Goal: Answer question/provide support: Share knowledge or assist other users

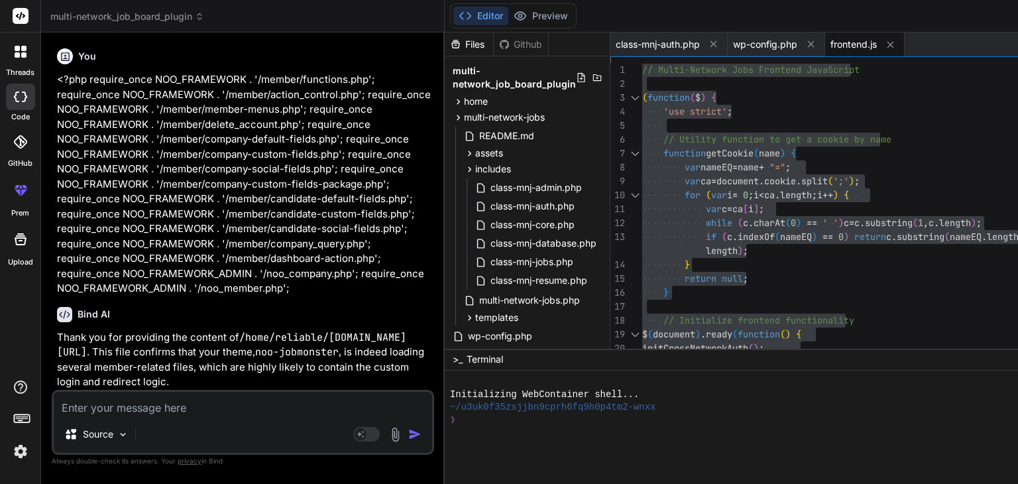
type textarea "H"
type textarea "x"
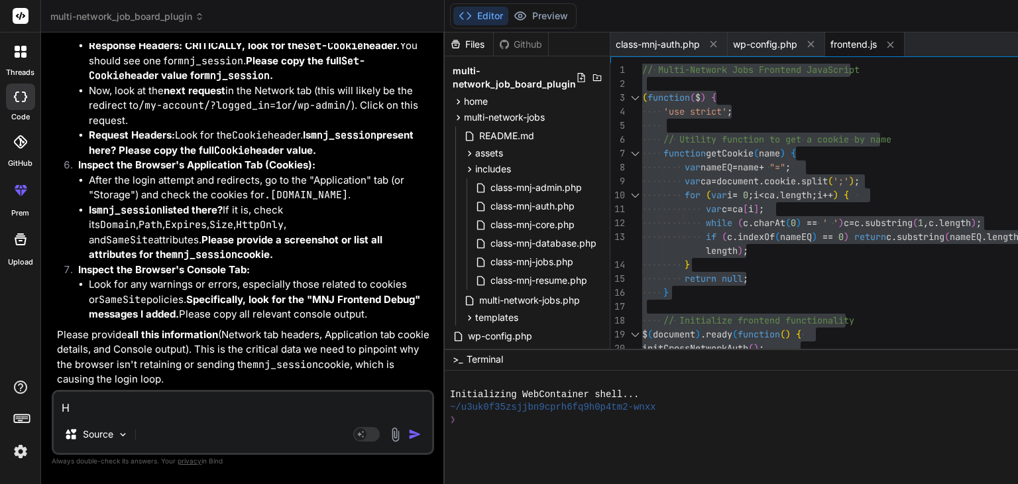
type textarea "HI"
type textarea "x"
type textarea "H"
type textarea "x"
type textarea "Hi"
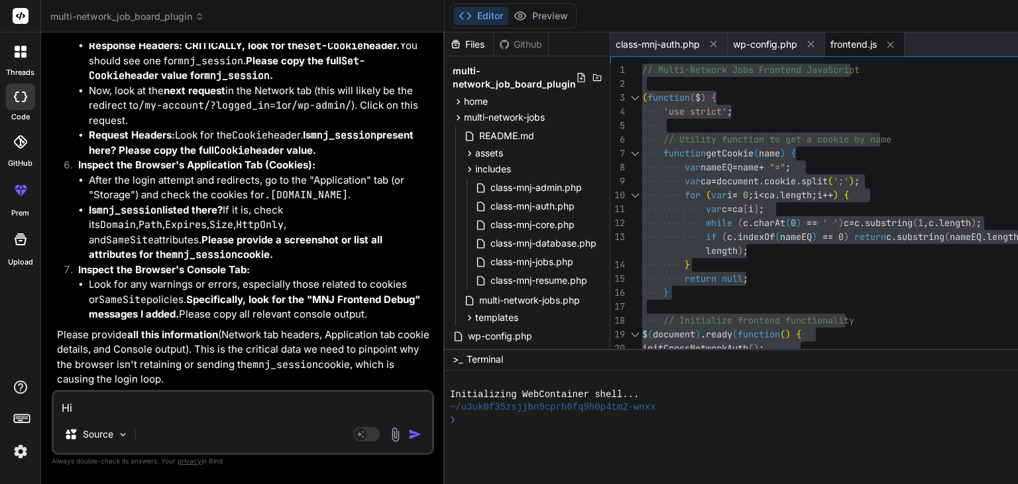
type textarea "x"
type textarea "Hi,"
type textarea "x"
type textarea "Hi,"
type textarea "x"
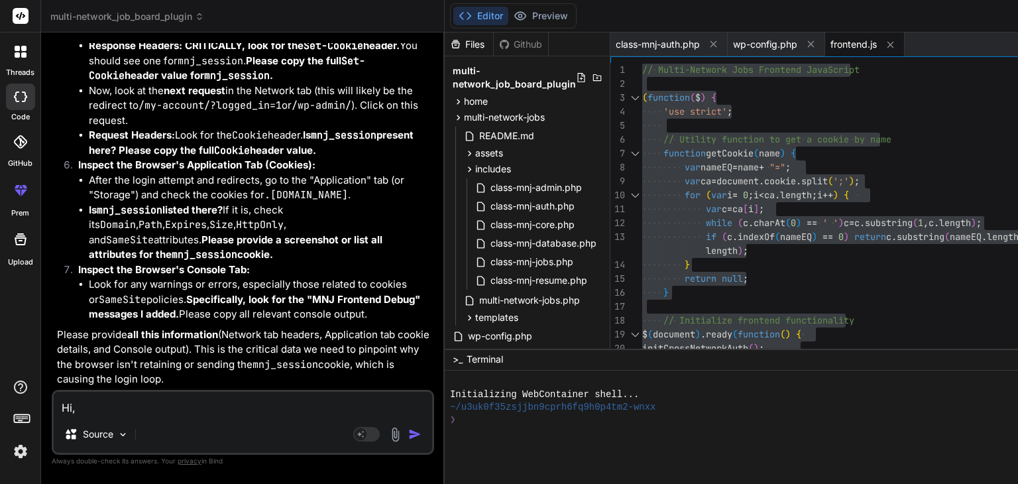
type textarea "Hi, I"
type textarea "x"
type textarea "Hi, I"
type textarea "x"
type textarea "Hi, I h"
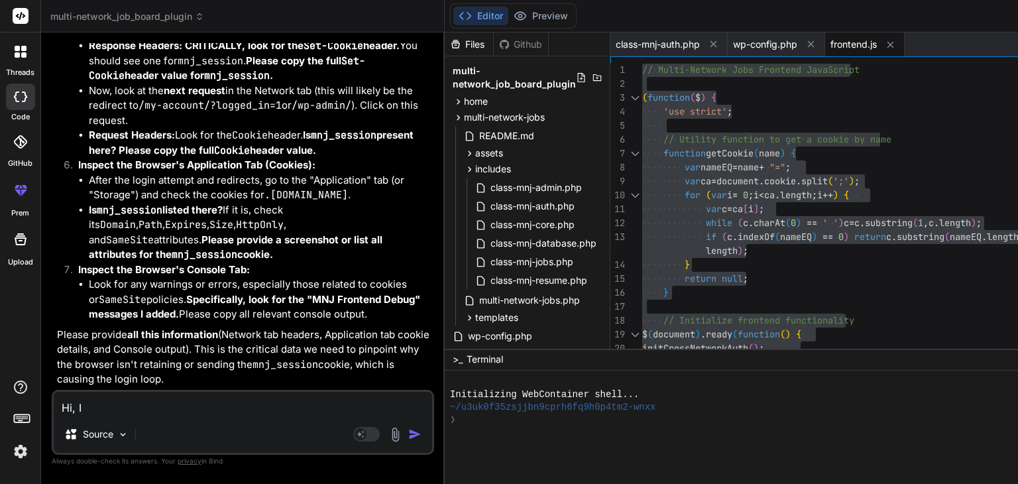
type textarea "x"
type textarea "Hi, I ha"
type textarea "x"
type textarea "Hi, I hav"
type textarea "x"
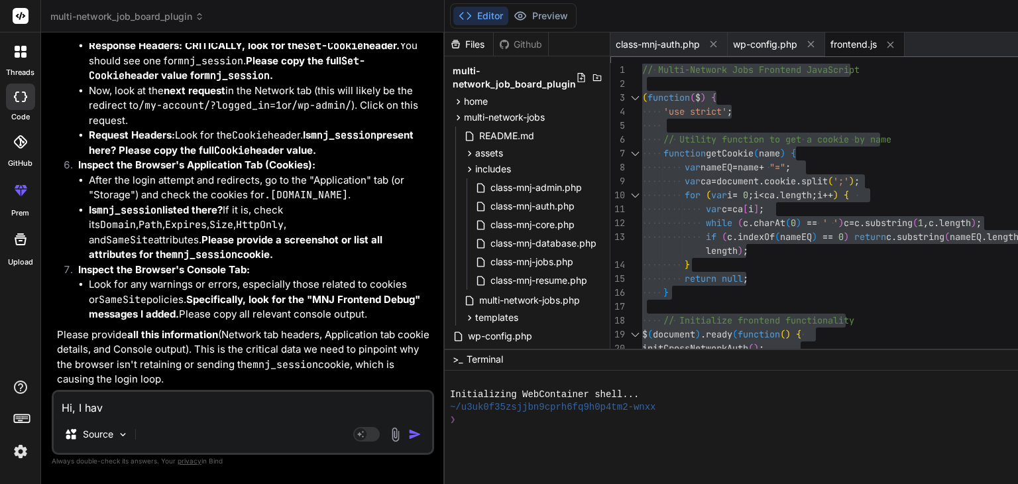
type textarea "Hi, I have"
type textarea "x"
type textarea "Hi, I have"
type textarea "x"
type textarea "Hi, I have t"
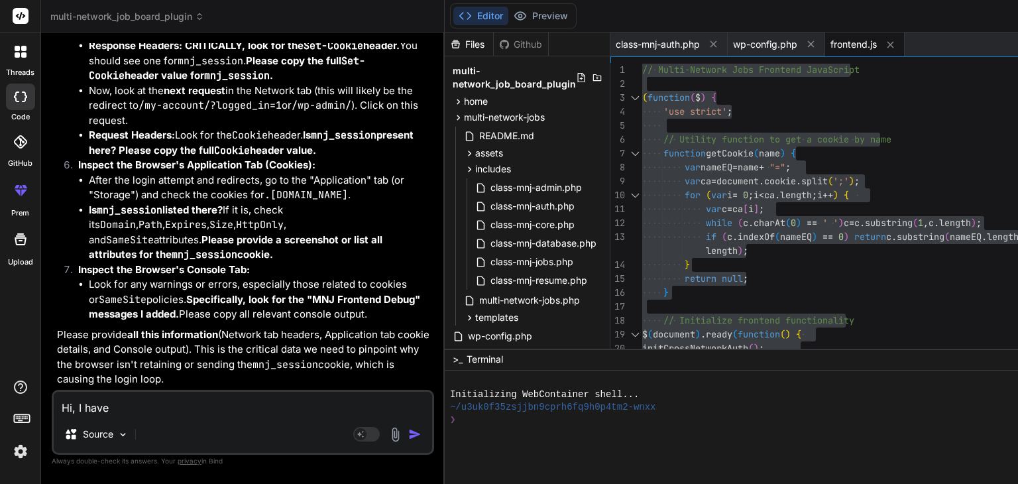
type textarea "x"
type textarea "Hi, I have to"
type textarea "x"
type textarea "Hi, I have to"
type textarea "x"
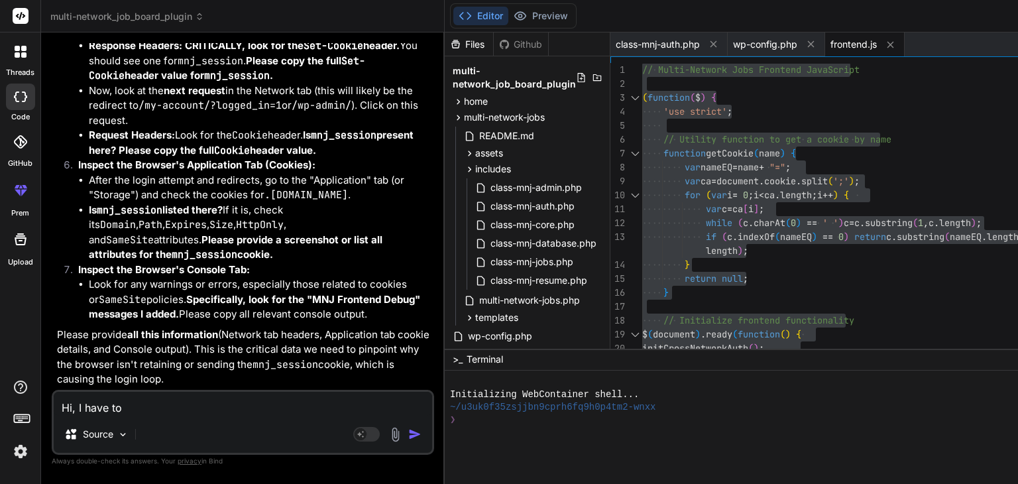
type textarea "Hi, I have to p"
type textarea "x"
type textarea "Hi, I have to pu"
type textarea "x"
type textarea "Hi, I have to put"
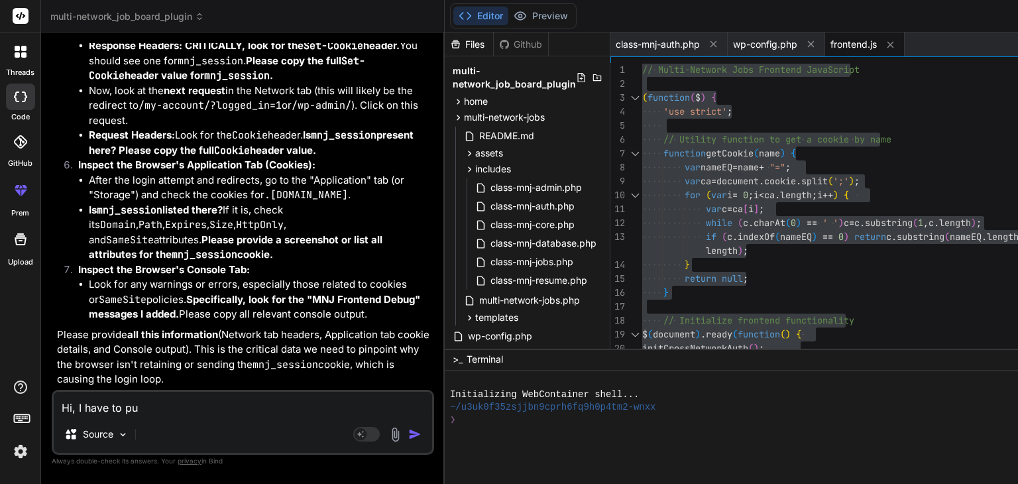
type textarea "x"
type textarea "Hi, I have to put"
type textarea "x"
type textarea "Hi, I have to put t"
type textarea "x"
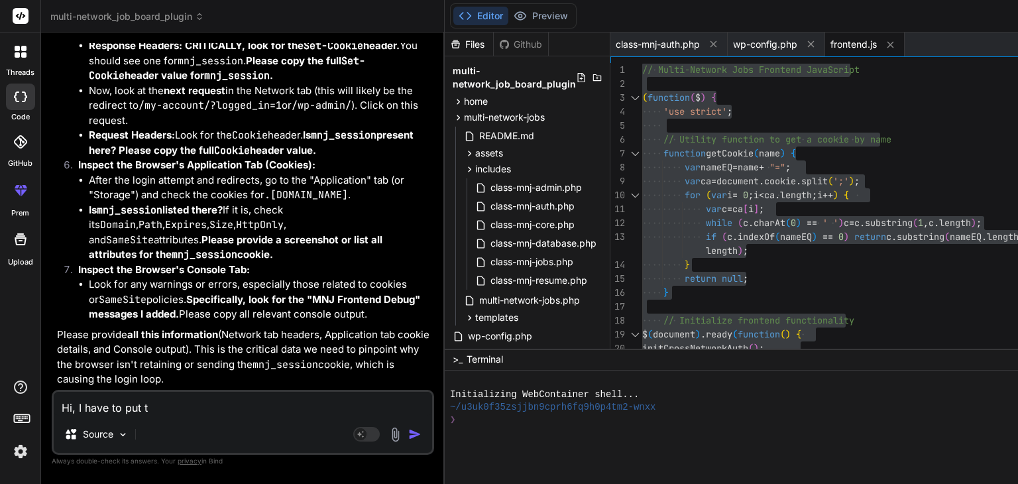
type textarea "Hi, I have to put th"
type textarea "x"
type textarea "Hi, I have to put thi"
type textarea "x"
type textarea "Hi, I have to put this"
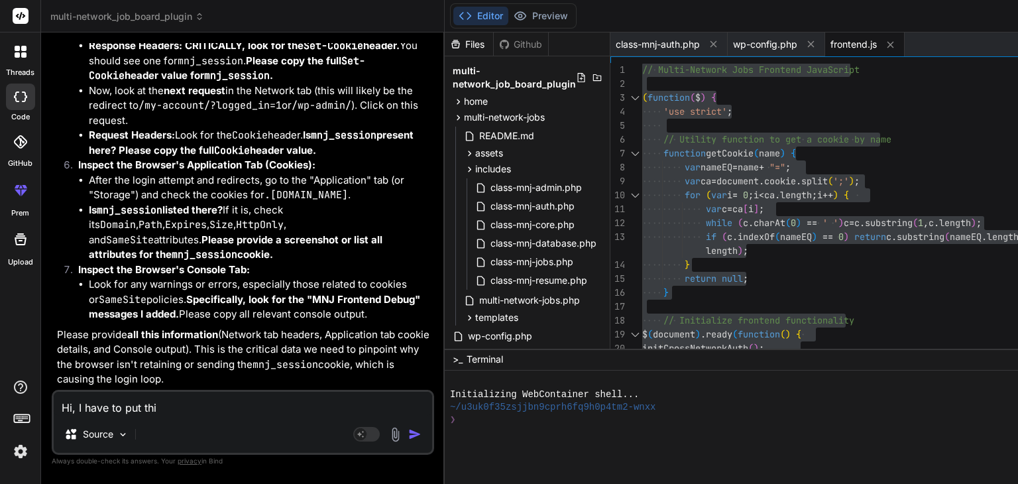
type textarea "x"
type textarea "Hi, I have to put this"
type textarea "x"
type textarea "Hi, I have to put this c"
type textarea "x"
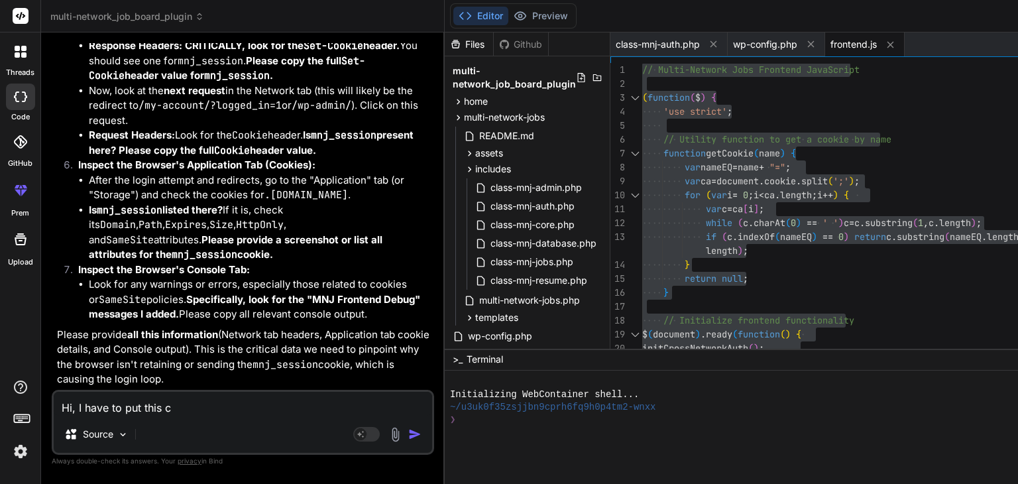
type textarea "Hi, I have to put this co"
type textarea "x"
type textarea "Hi, I have to put this cod"
type textarea "x"
type textarea "Hi, I have to put this code"
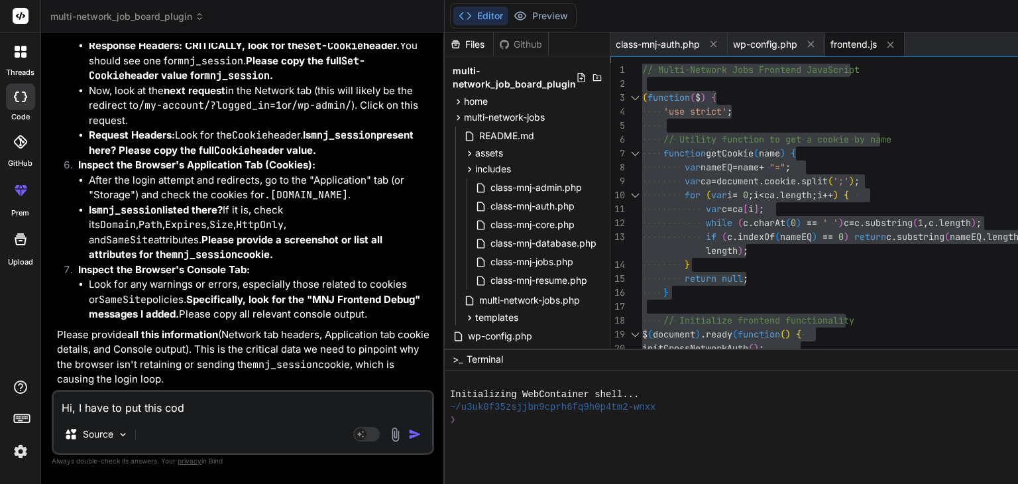
type textarea "x"
type textarea "Hi, I have to put this code"
type textarea "x"
type textarea "Hi, I have to put this code b"
type textarea "x"
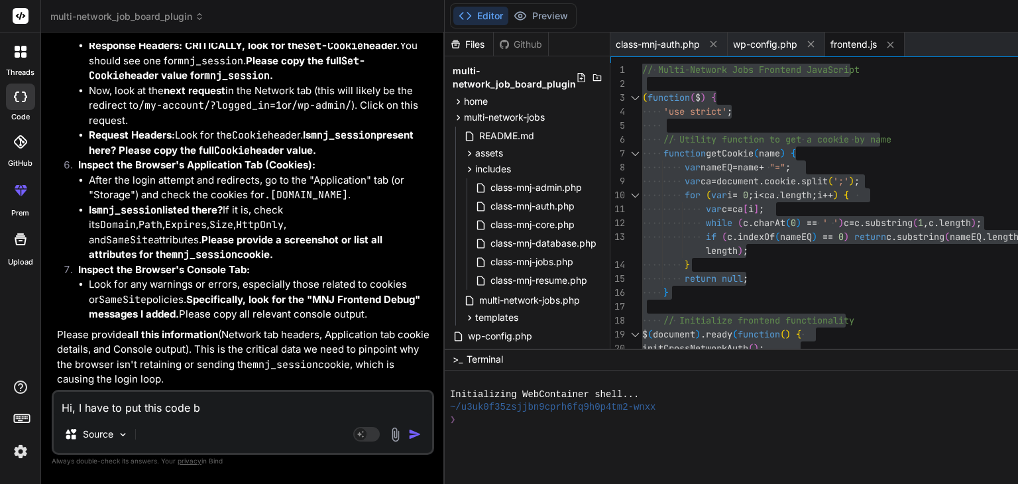
type textarea "Hi, I have to put this code ba"
type textarea "x"
type textarea "Hi, I have to put this code bac"
type textarea "x"
type textarea "Hi, I have to put this code back"
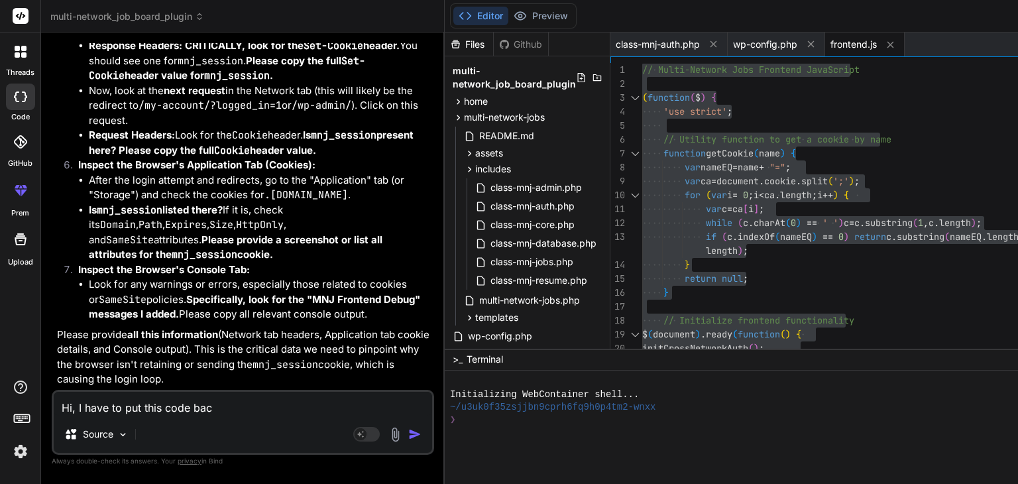
type textarea "x"
type textarea "Hi, I have to put this code back"
type textarea "x"
type textarea "Hi, I have to put this code back i"
type textarea "x"
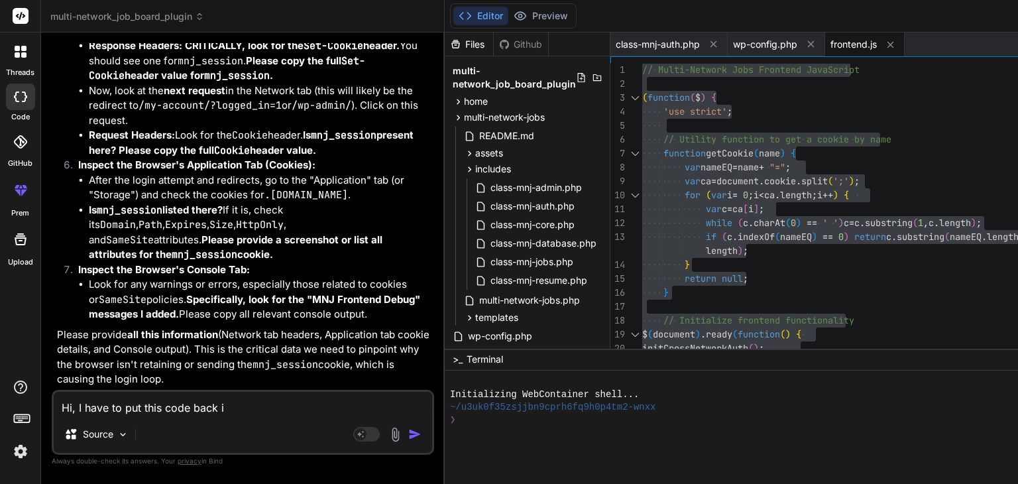
type textarea "Hi, I have to put this code back in"
type textarea "x"
type textarea "Hi, I have to put this code back in"
type textarea "x"
type textarea "Hi, I have to put this code back in w"
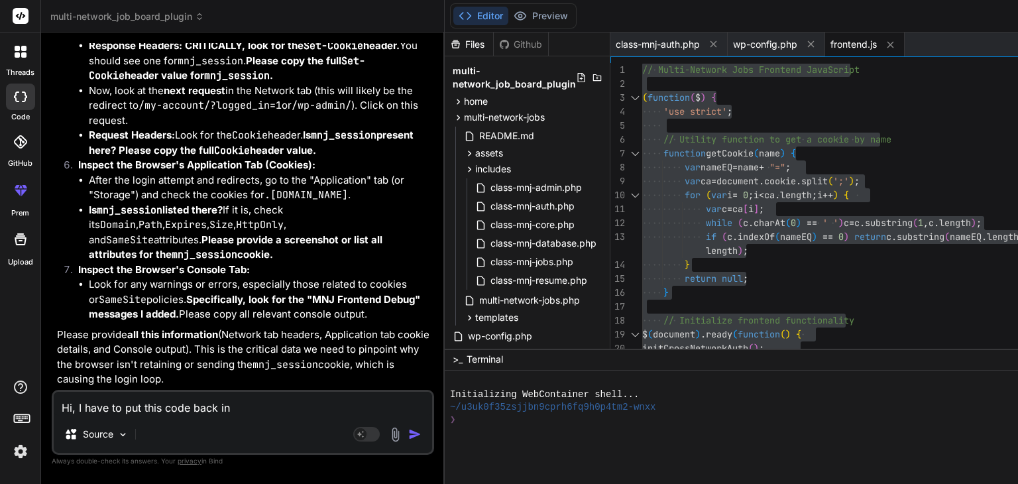
type textarea "x"
type textarea "Hi, I have to put this code back in wp"
type textarea "x"
type textarea "Hi, I have to put this code back in wp-"
type textarea "x"
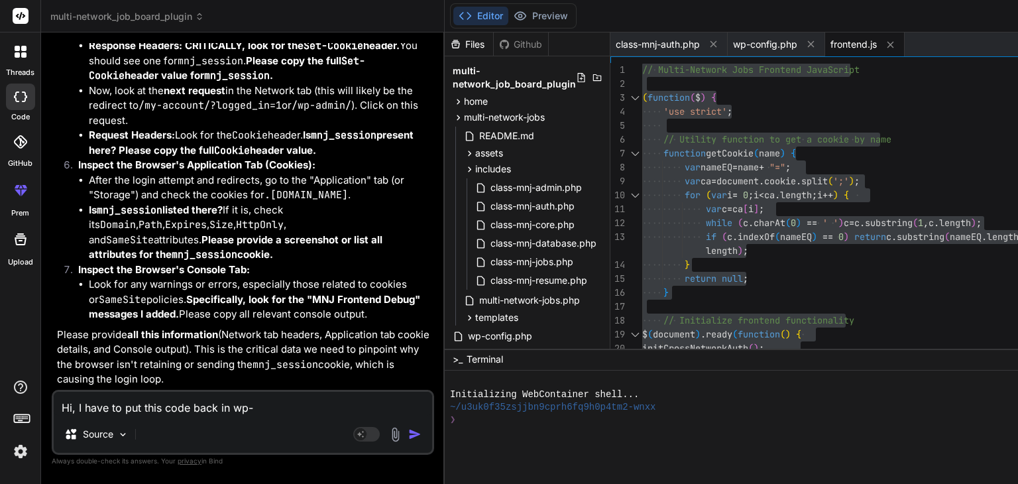
type textarea "Hi, I have to put this code back in wp-c"
type textarea "x"
type textarea "Hi, I have to put this code back in wp-co"
type textarea "x"
type textarea "Hi, I have to put this code back in wp-con"
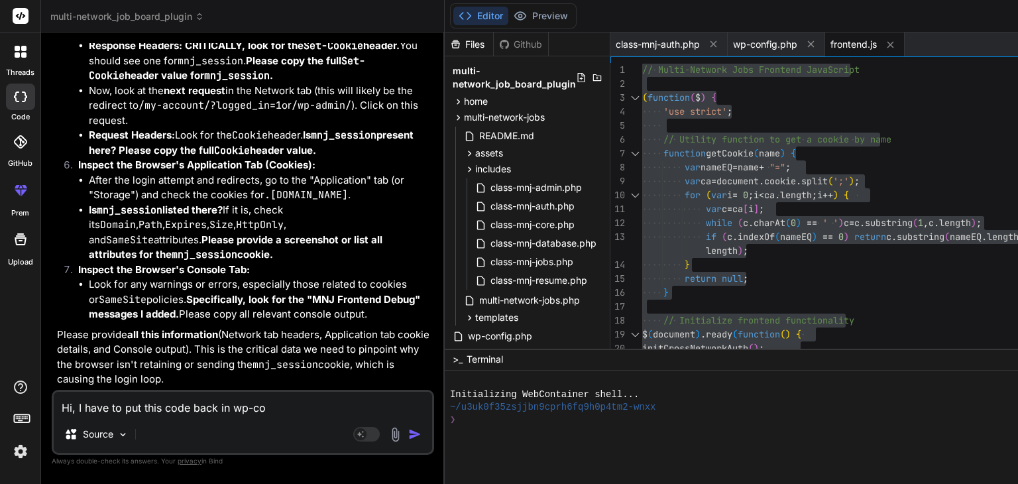
type textarea "x"
type textarea "Hi, I have to put this code back in wp-conf"
type textarea "x"
type textarea "Hi, I have to put this code back in wp-confi"
type textarea "x"
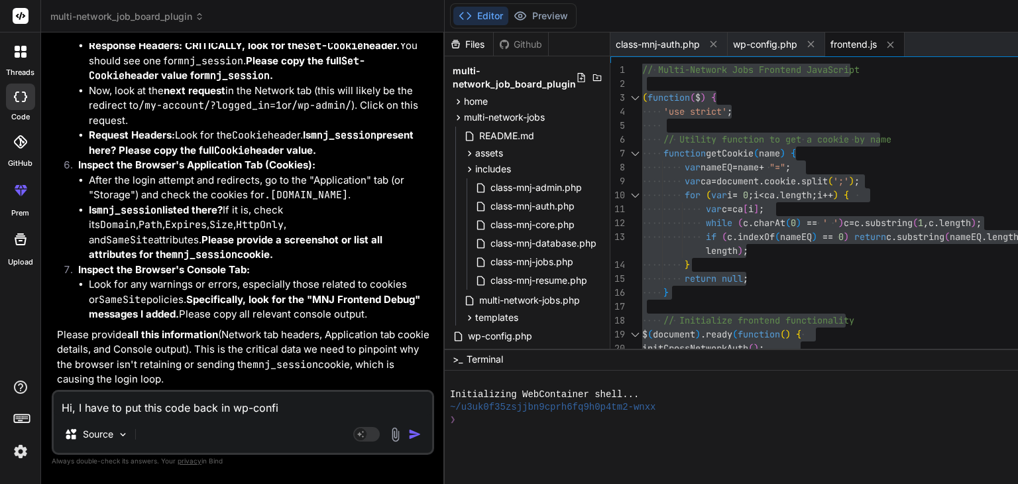
type textarea "Hi, I have to put this code back in wp-config"
type textarea "x"
type textarea "Hi, I have to put this code back in wp-config"
type textarea "x"
type textarea "Hi, I have to put this code back in wp-config a"
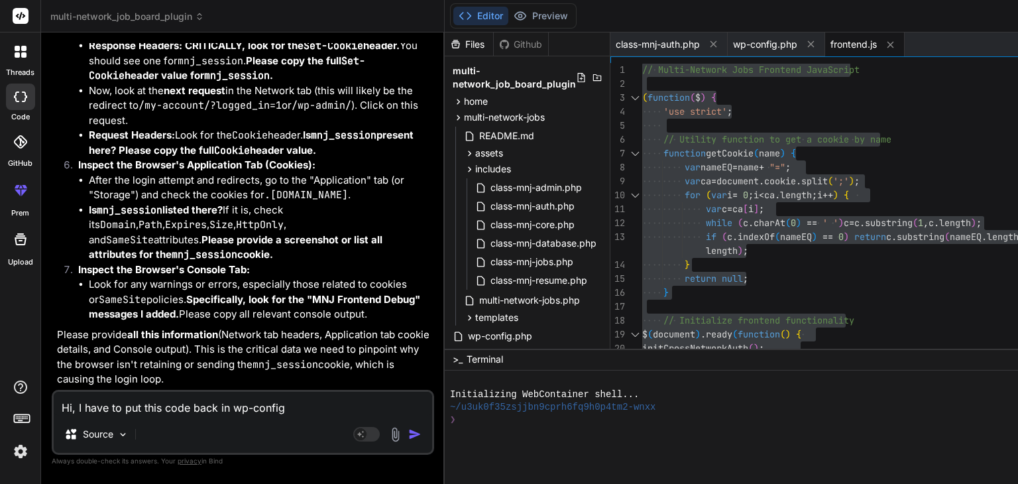
type textarea "x"
type textarea "Hi, I have to put this code back in wp-config as"
type textarea "x"
type textarea "Hi, I have to put this code back in wp-config as"
type textarea "x"
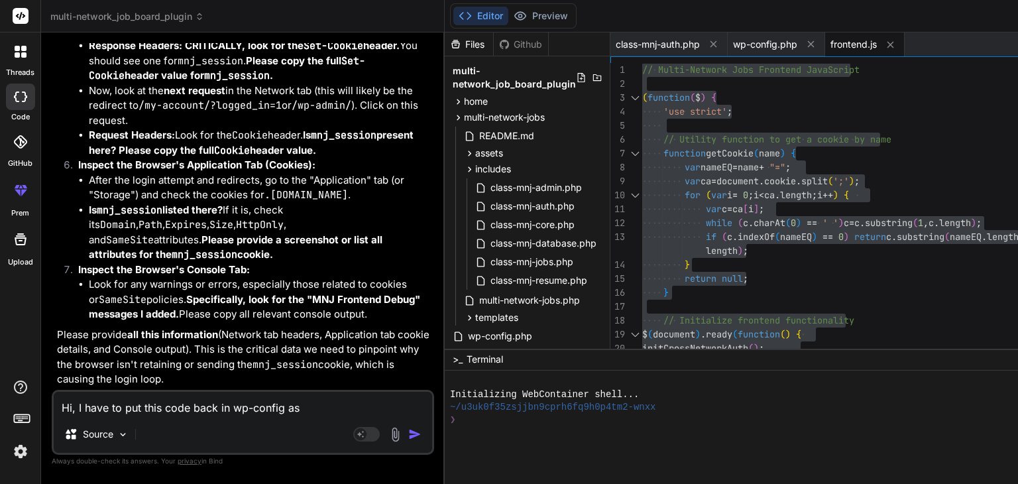
type textarea "Hi, I have to put this code back in wp-config as"
type textarea "x"
type textarea "Hi, I have to put this code back in wp-config a"
type textarea "x"
type textarea "Hi, I have to put this code back in wp-config as"
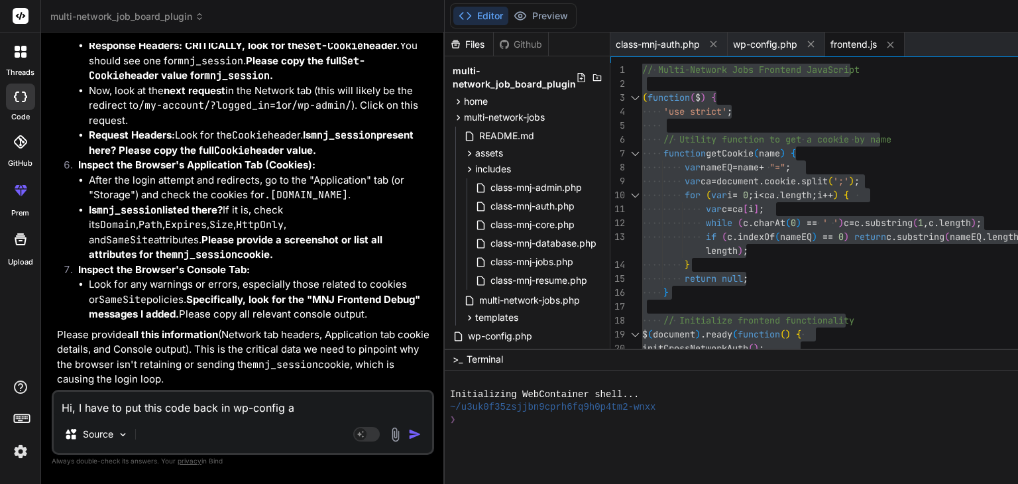
type textarea "x"
type textarea "Hi, I have to put this code back in wp-config as"
type textarea "x"
type textarea "Hi, I have to put this code back in wp-config as y"
type textarea "x"
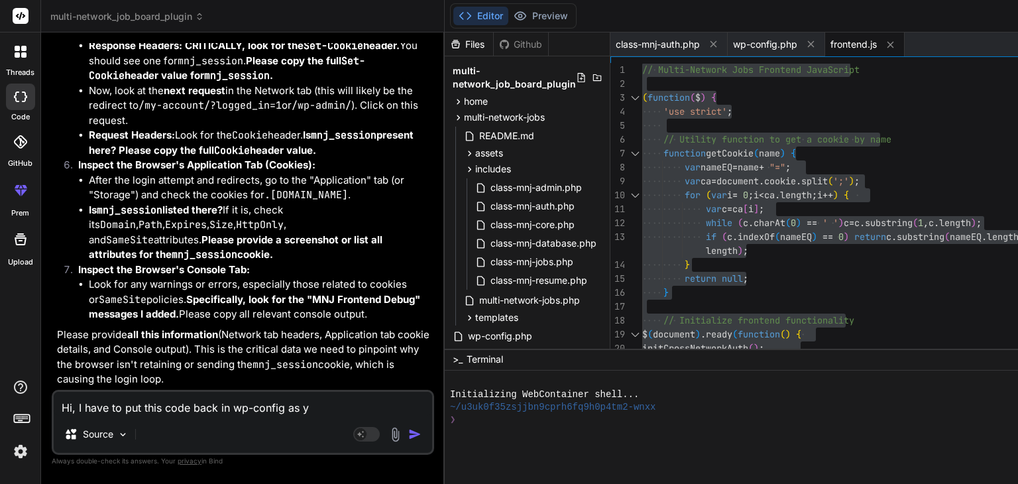
type textarea "Hi, I have to put this code back in wp-config as yo"
type textarea "x"
type textarea "Hi, I have to put this code back in wp-config as you"
type textarea "x"
type textarea "Hi, I have to put this code back in wp-config as your"
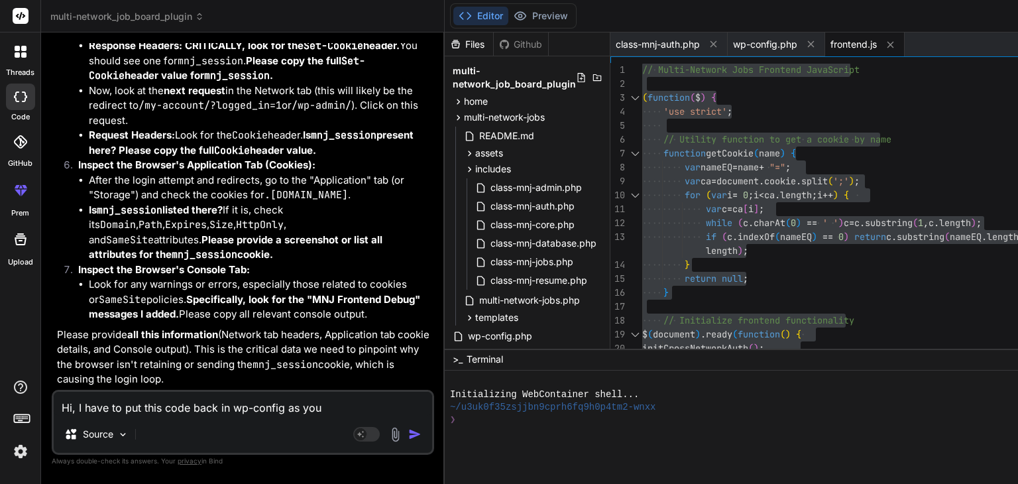
type textarea "x"
type textarea "Hi, I have to put this code back in wp-config as your"
type textarea "x"
type textarea "Hi, I have to put this code back in wp-config as your p"
type textarea "x"
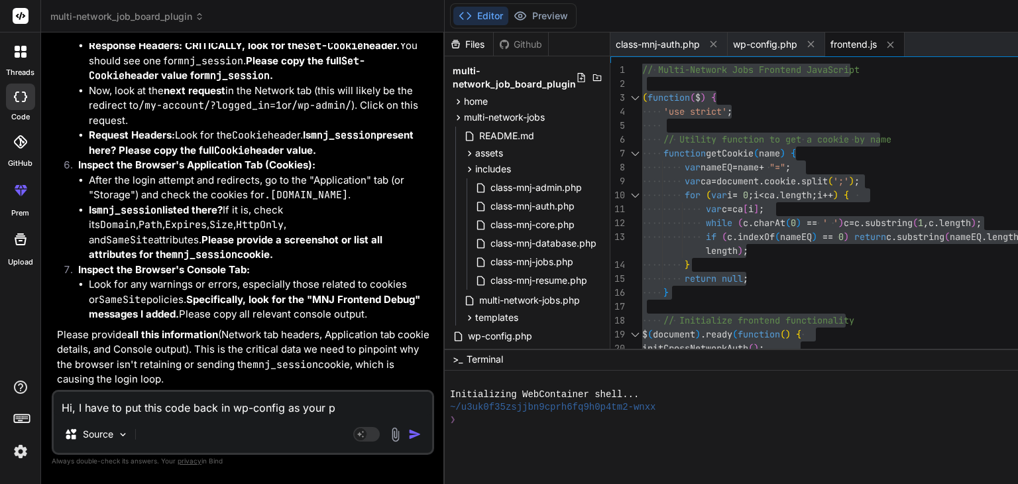
type textarea "Hi, I have to put this code back in wp-config as your pr"
type textarea "x"
type textarea "Hi, I have to put this code back in wp-config as your pro"
type textarea "x"
type textarea "Hi, I have to put this code back in wp-config as your prov"
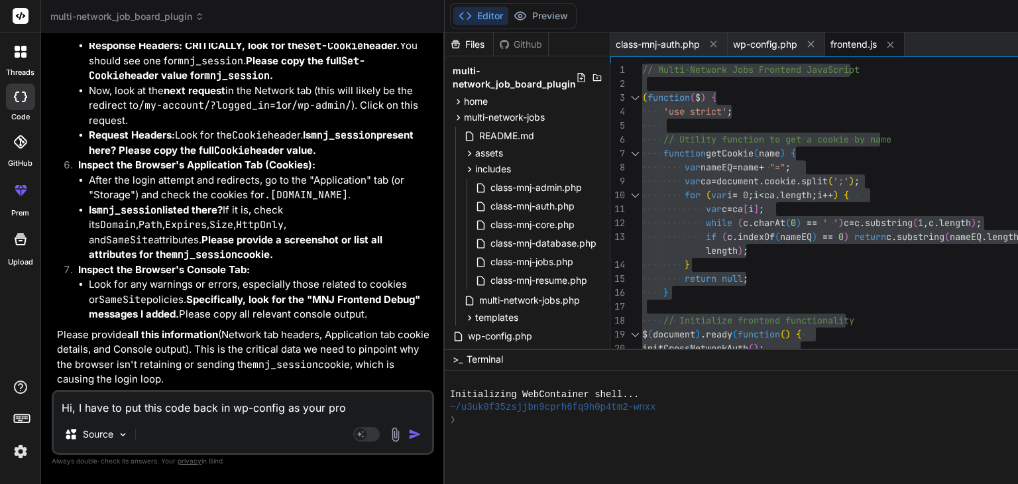
type textarea "x"
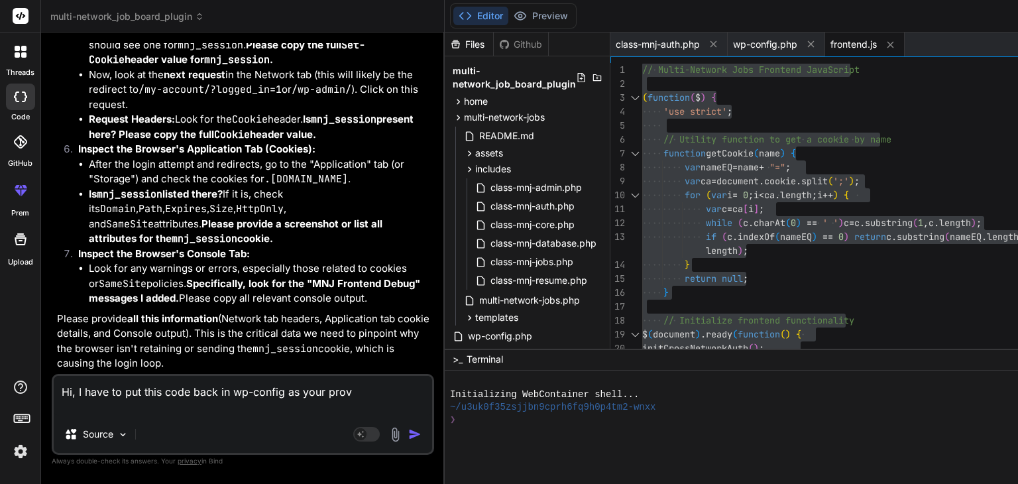
type textarea "Hi, I have to put this code back in wp-config as your provi"
type textarea "x"
type textarea "Hi, I have to put this code back in wp-config as your provid"
type textarea "x"
type textarea "Hi, I have to put this code back in wp-config as your provide"
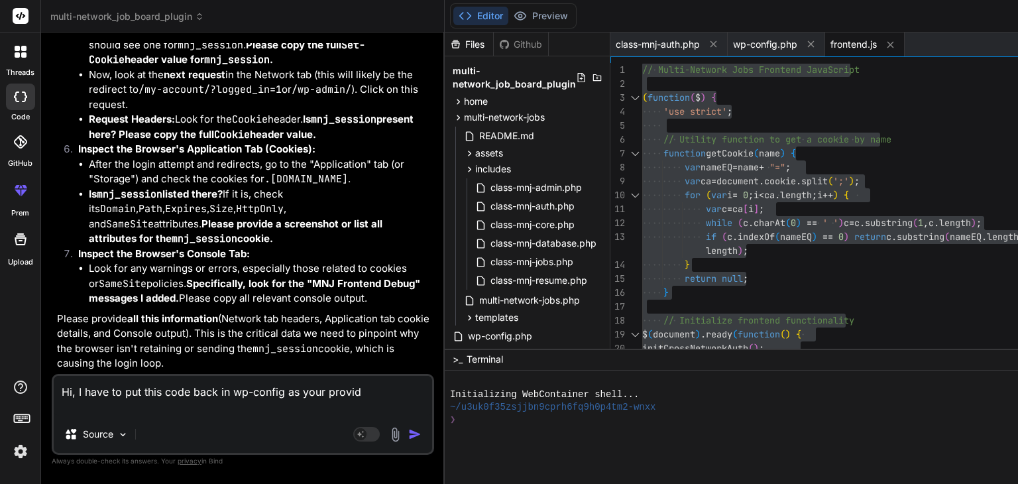
type textarea "x"
type textarea "Hi, I have to put this code back in wp-config as your provided"
type textarea "x"
type textarea "Hi, I have to put this code back in wp-config as your provided"
type textarea "x"
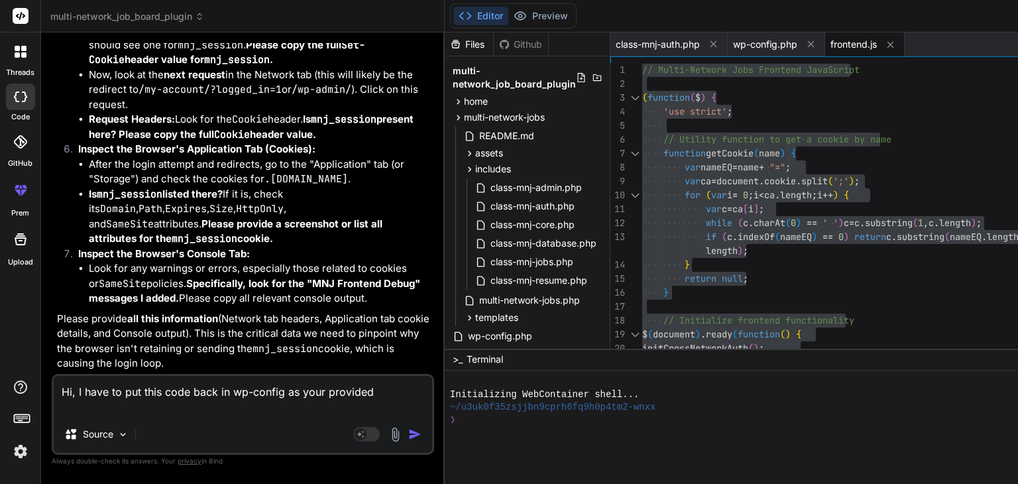
type textarea "Hi, I have to put this code back in wp-config as your provided c"
type textarea "x"
type textarea "Hi, I have to put this code back in wp-config as your provided co"
type textarea "x"
type textarea "Hi, I have to put this code back in wp-config as your provided cod"
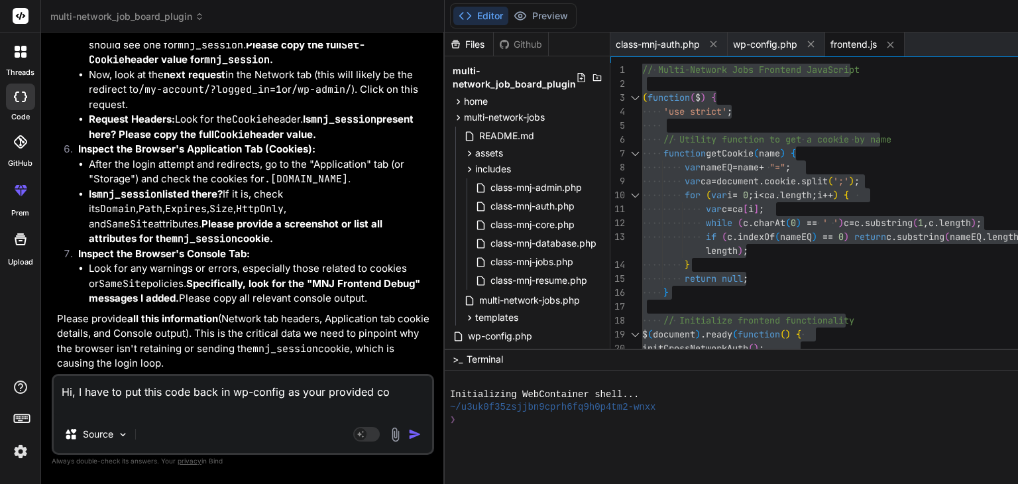
type textarea "x"
type textarea "Hi, I have to put this code back in wp-config as your provided code"
type textarea "x"
type textarea "Hi, I have to put this code back in wp-config as your provided code"
type textarea "x"
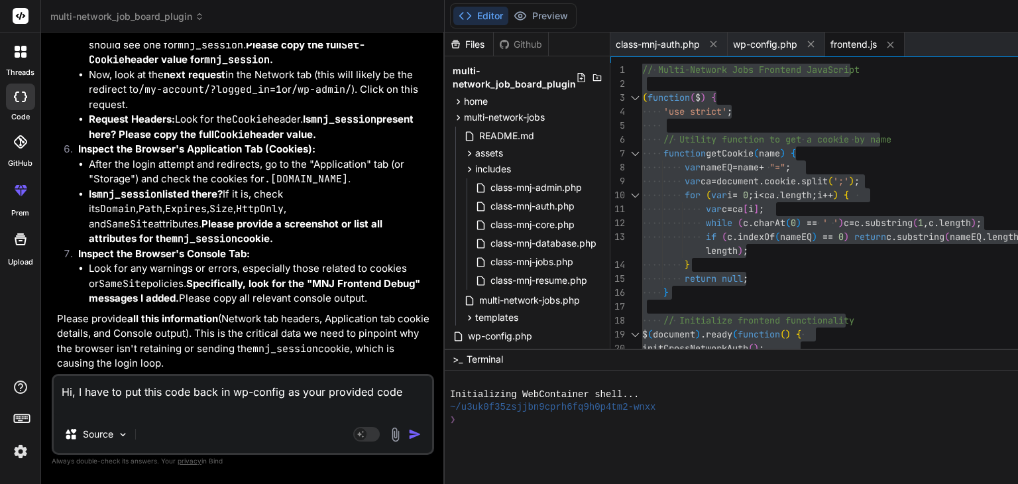
type textarea "Hi, I have to put this code back in wp-config as your provided code d"
type textarea "x"
type textarea "Hi, I have to put this code back in wp-config as your provided code do"
type textarea "x"
type textarea "Hi, I have to put this code back in wp-config as your provided code doe"
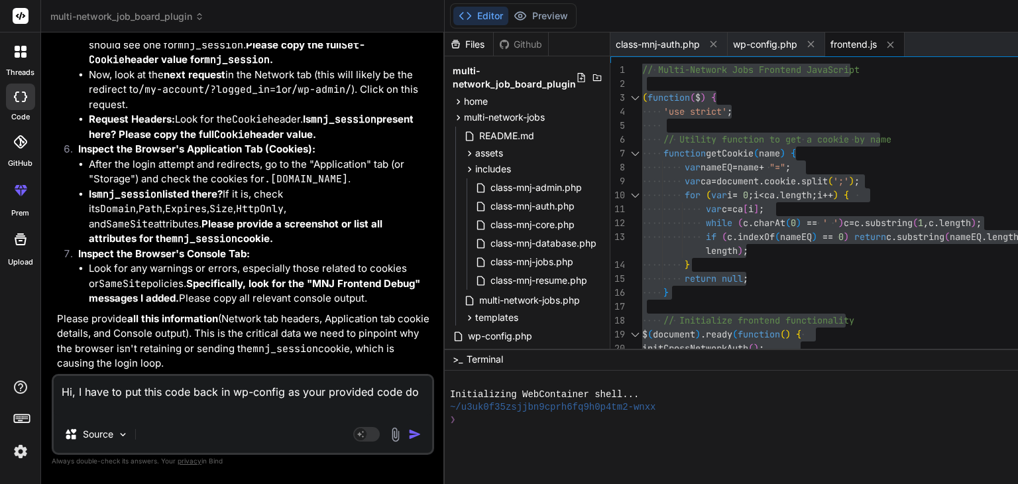
type textarea "x"
type textarea "Hi, I have to put this code back in wp-config as your provided code does"
type textarea "x"
type textarea "Hi, I have to put this code back in wp-config as your provided code does"
type textarea "x"
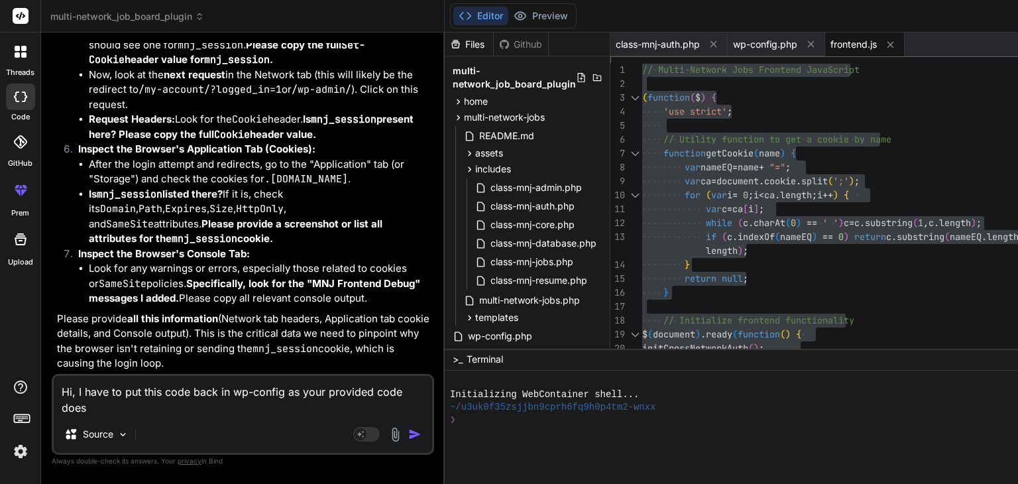
type textarea "Hi, I have to put this code back in wp-config as your provided code does n"
type textarea "x"
type textarea "Hi, I have to put this code back in wp-config as your provided code does no"
type textarea "x"
type textarea "Hi, I have to put this code back in wp-config as your provided code does not"
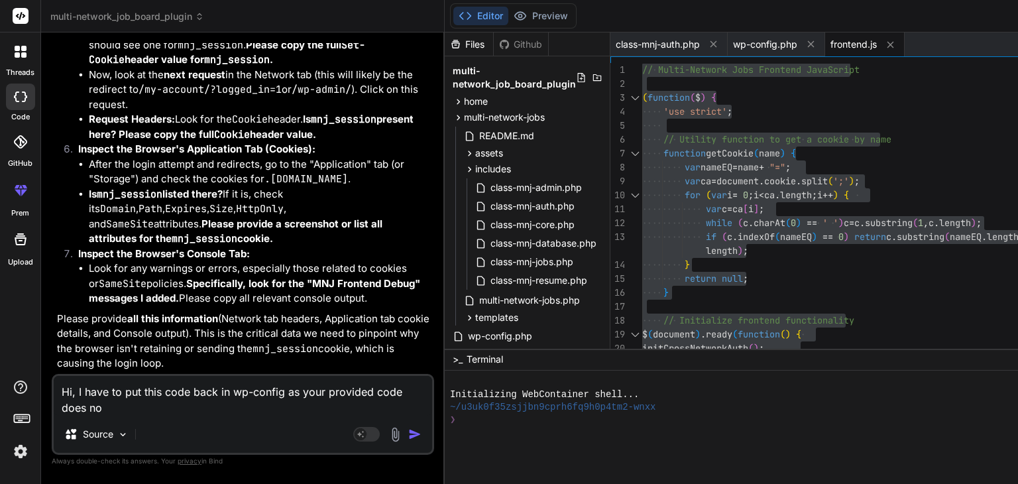
type textarea "x"
type textarea "Hi, I have to put this code back in wp-config as your provided code does not"
type textarea "x"
type textarea "Hi, I have to put this code back in wp-config as your provided code does not w"
type textarea "x"
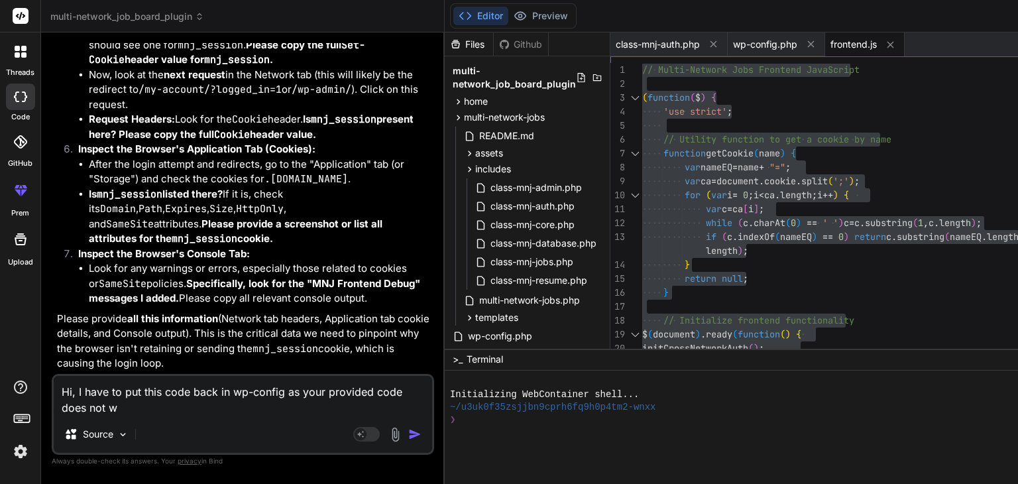
type textarea "Hi, I have to put this code back in wp-config as your provided code does not wo"
type textarea "x"
type textarea "Hi, I have to put this code back in wp-config as your provided code does not wor"
type textarea "x"
type textarea "Hi, I have to put this code back in wp-config as your provided code does not wo…"
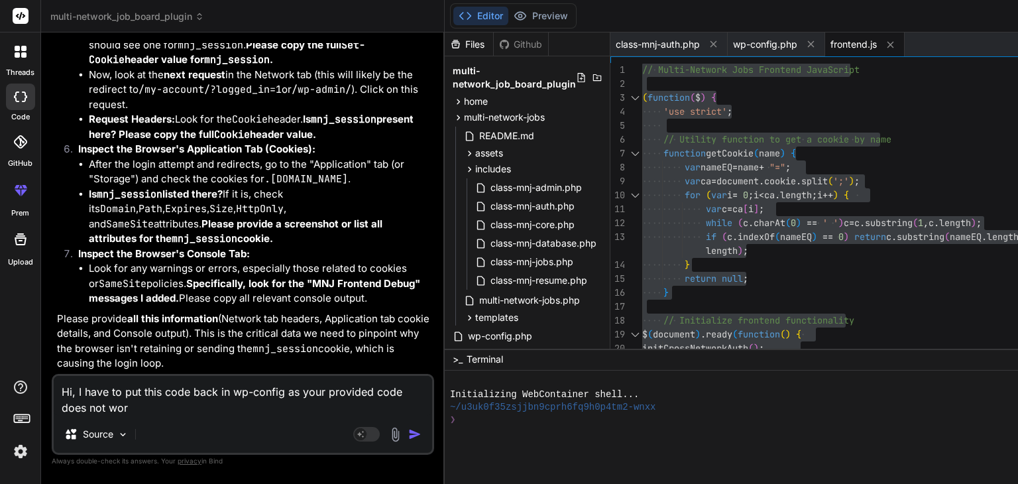
type textarea "x"
type textarea "Hi, I have to put this code back in wp-config as your provided code does not wo…"
type textarea "x"
type textarea "Hi, I have to put this code back in wp-config as your provided code does not wo…"
type textarea "x"
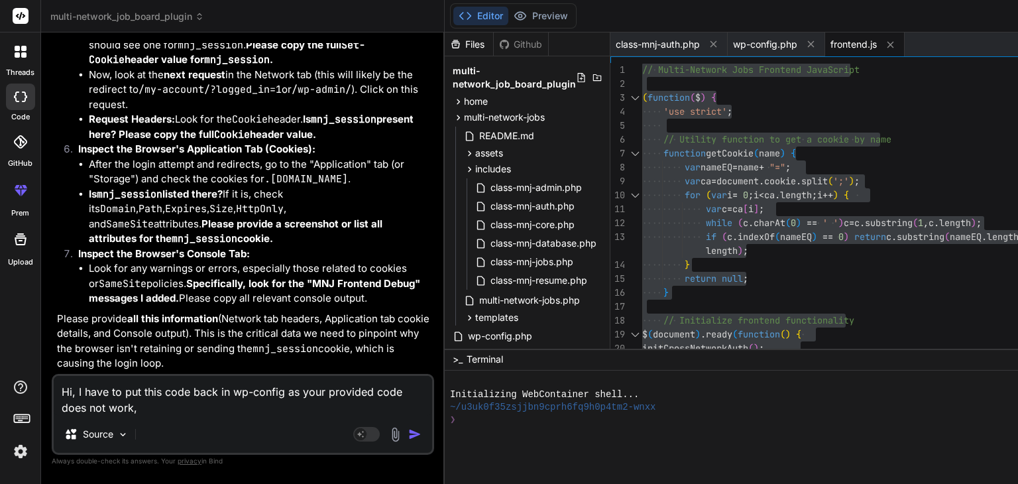
type textarea "Hi, I have to put this code back in wp-config as your provided code does not wo…"
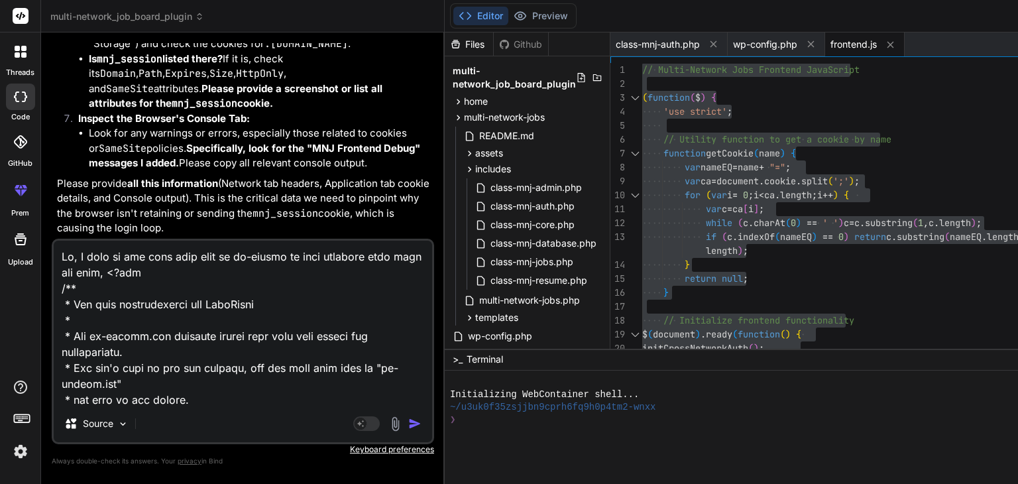
scroll to position [2879, 0]
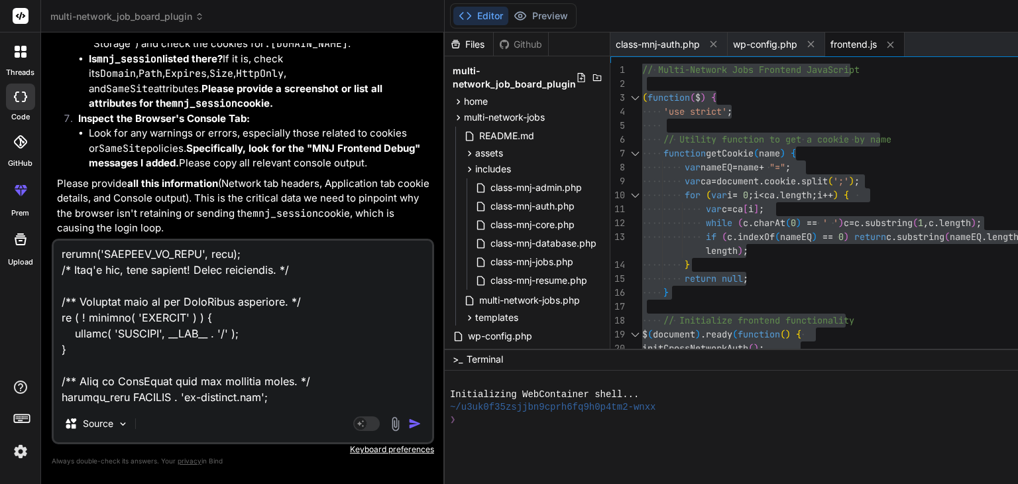
type textarea "x"
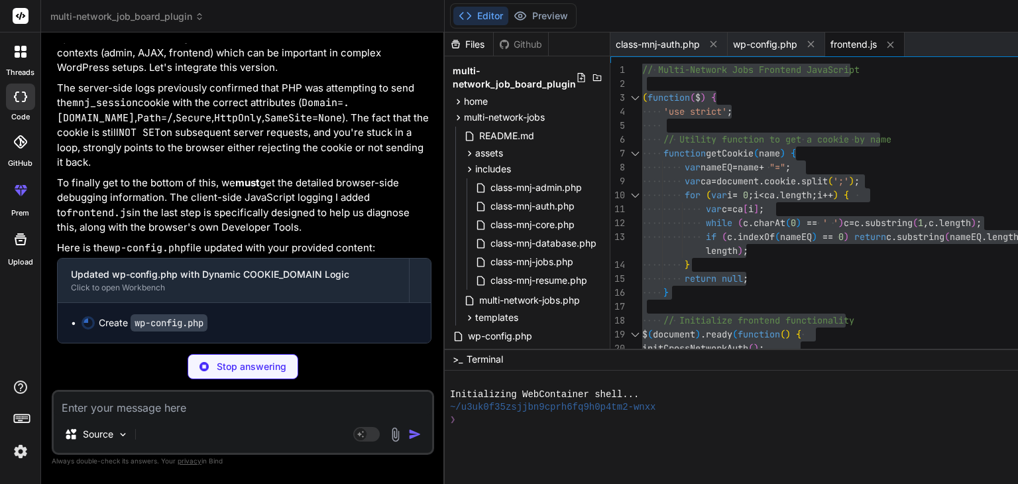
scroll to position [48278, 0]
type textarea "x"
type textarea "/** Absolute path to the WordPress directory. */ if ( ! defined( 'ABSPATH' ) ) …"
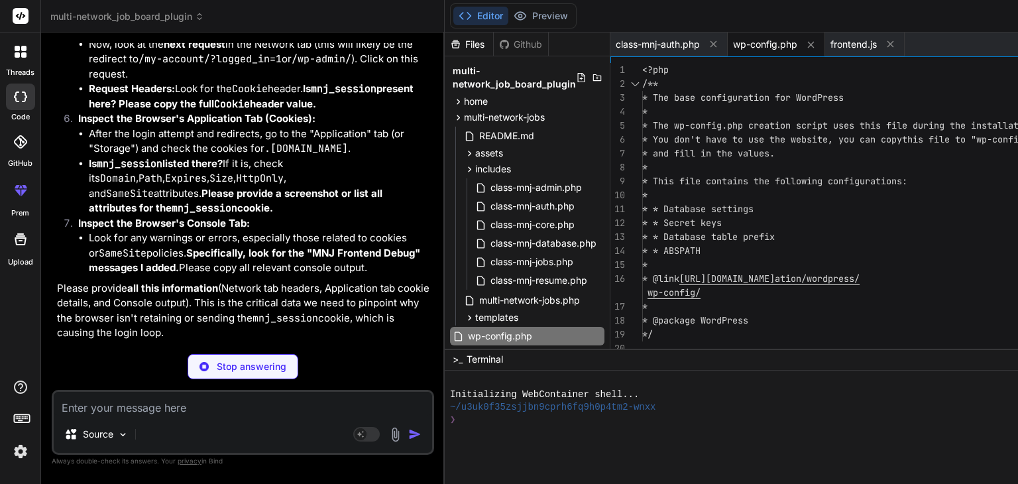
type textarea "x"
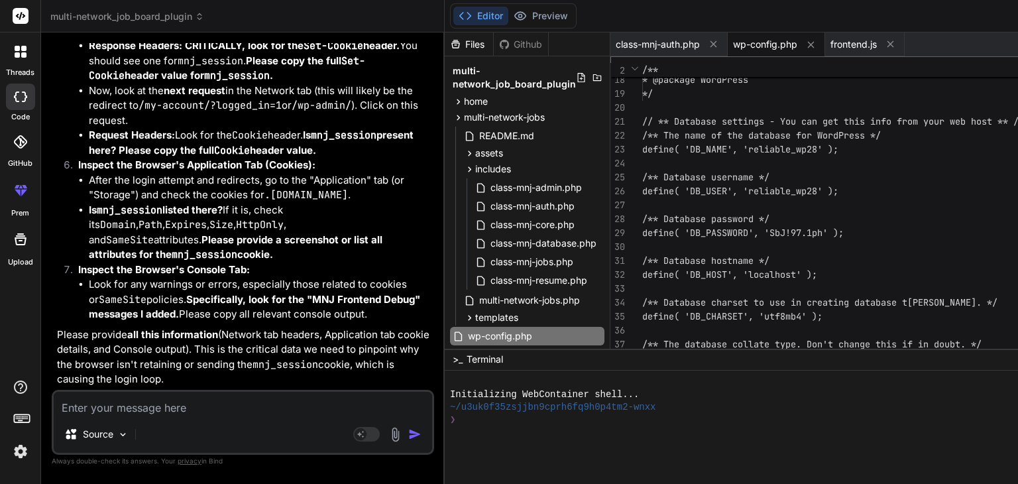
scroll to position [0, 0]
type textarea "<?php /** * The base configuration for WordPress * * The wp-config.php creation…"
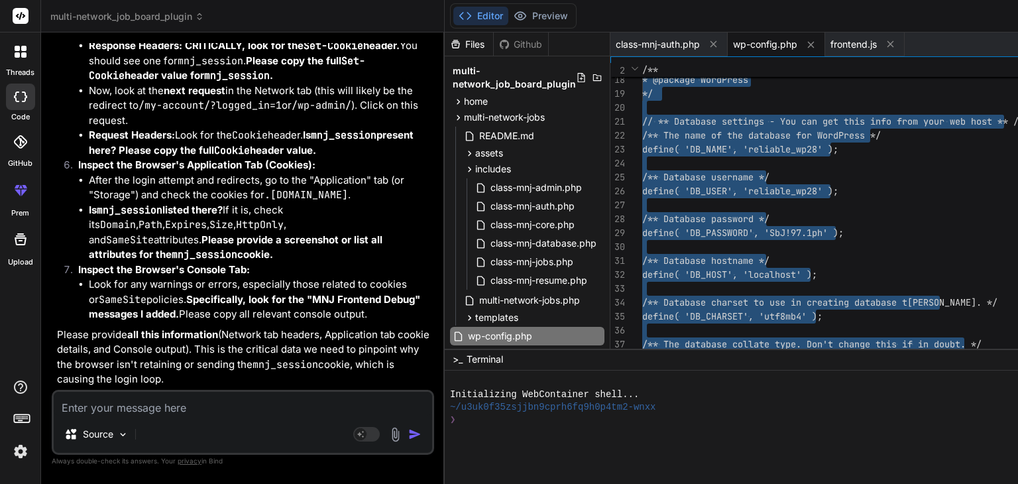
scroll to position [48577, 0]
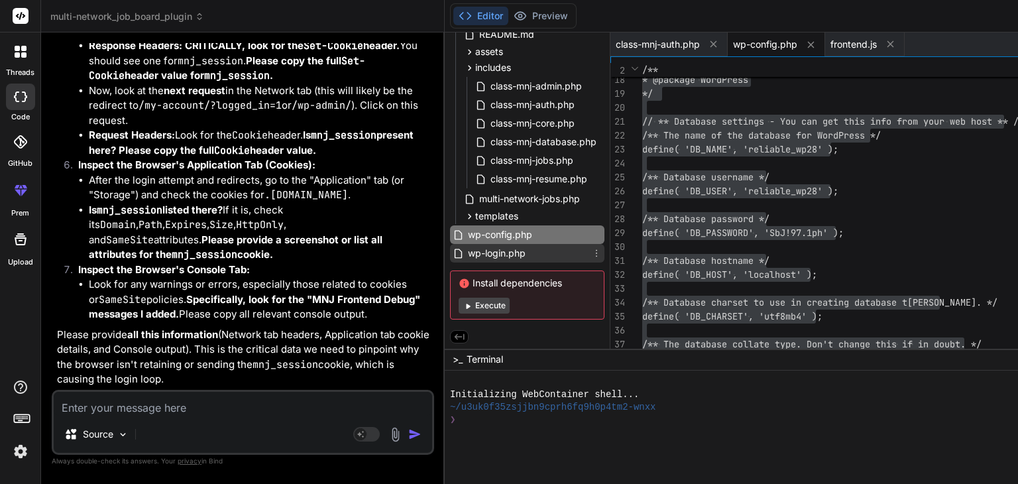
click at [466, 250] on span "wp-login.php" at bounding box center [496, 253] width 60 height 16
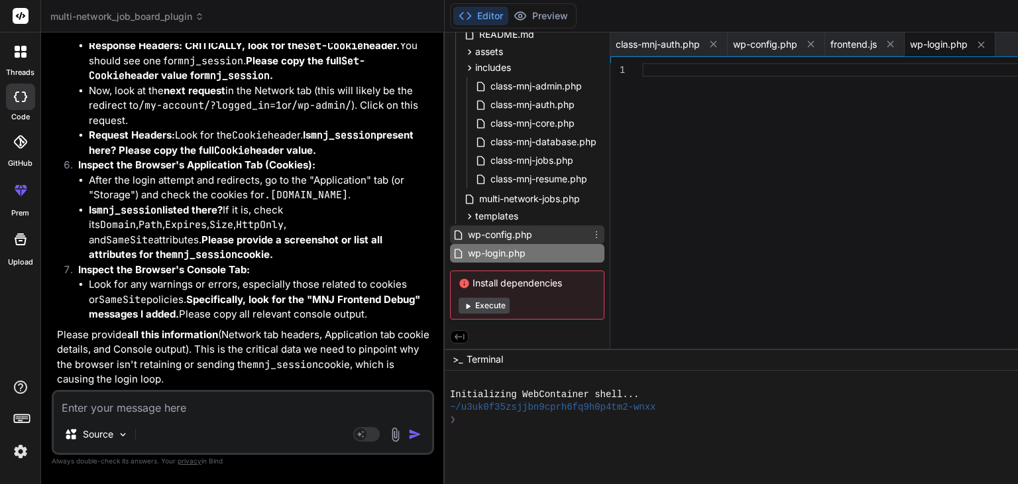
click at [466, 236] on span "wp-config.php" at bounding box center [499, 235] width 67 height 16
type textarea "/** Absolute path to the WordPress directory. */ if ( ! defined( 'ABSPATH' ) ) …"
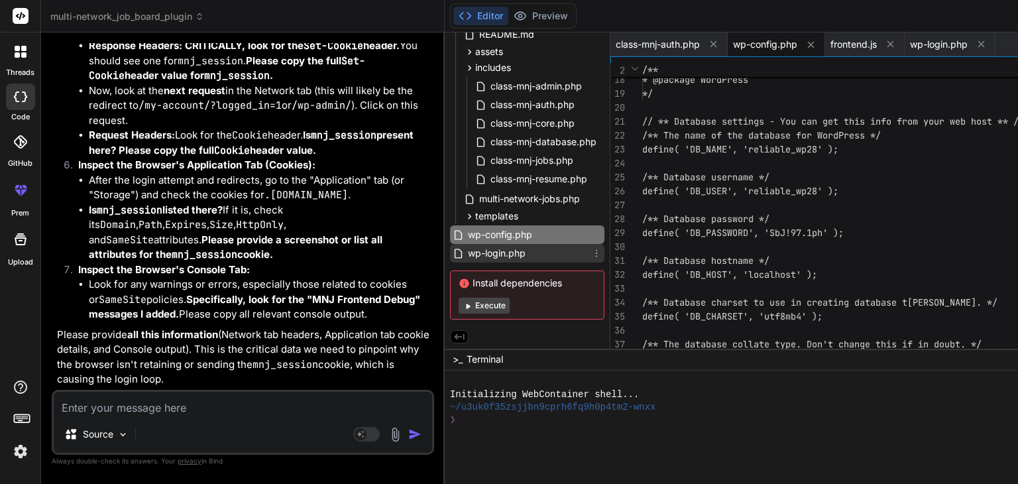
click at [466, 250] on span "wp-login.php" at bounding box center [496, 253] width 60 height 16
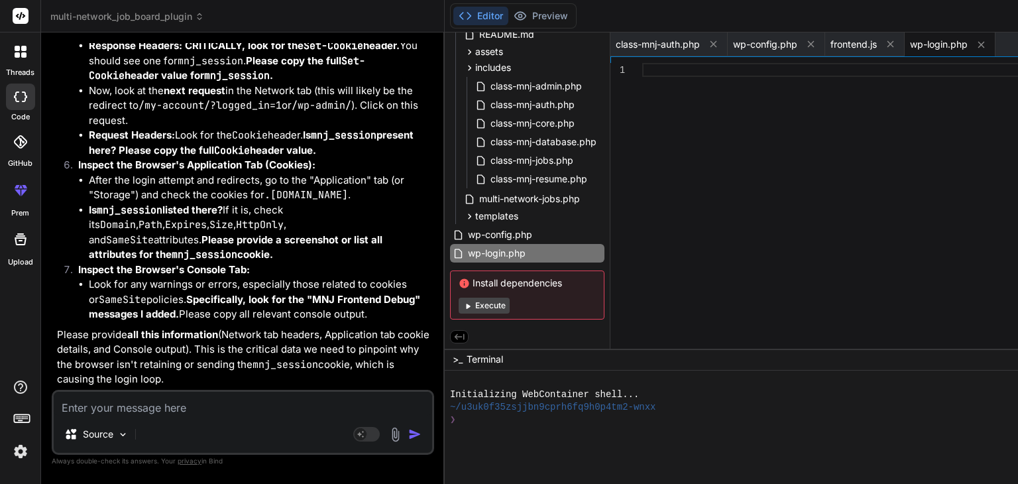
drag, startPoint x: 1002, startPoint y: 361, endPoint x: 916, endPoint y: 368, distance: 86.4
click at [916, 368] on div ">_ Terminal −" at bounding box center [854, 360] width 819 height 22
click at [610, 334] on div "1" at bounding box center [626, 209] width 32 height 292
click at [642, 326] on div at bounding box center [846, 209] width 408 height 292
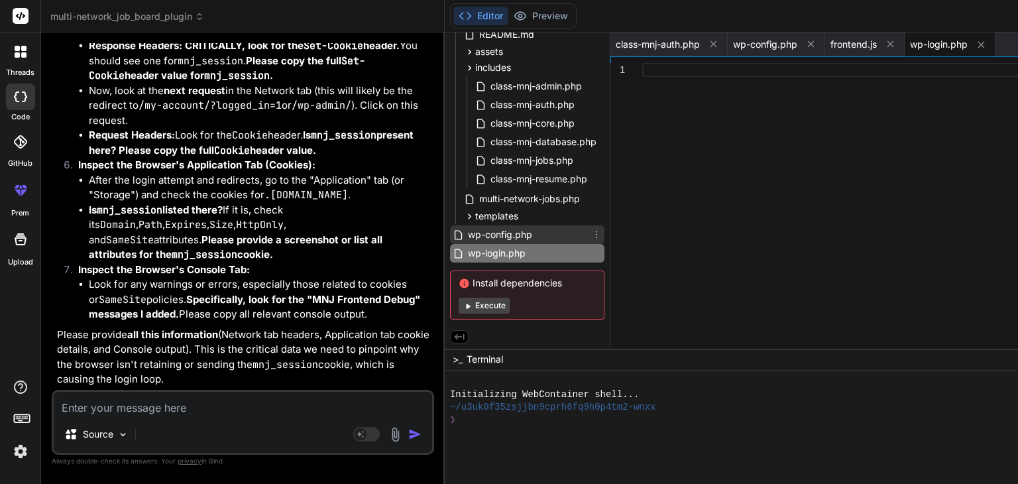
click at [466, 233] on span "wp-config.php" at bounding box center [499, 235] width 67 height 16
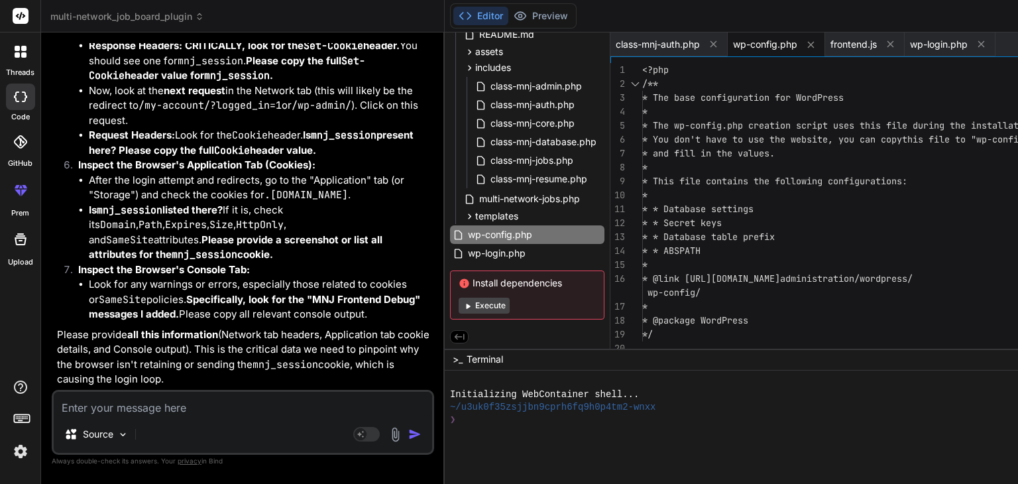
type textarea "<?php /** * The base configuration for WordPress * * The wp-config.php creation…"
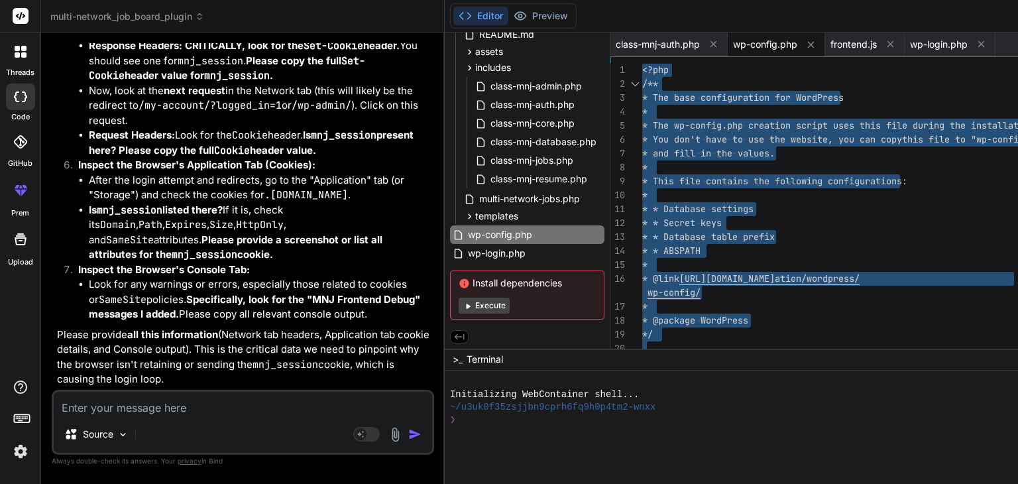
scroll to position [49034, 0]
click at [95, 404] on textarea at bounding box center [243, 404] width 378 height 24
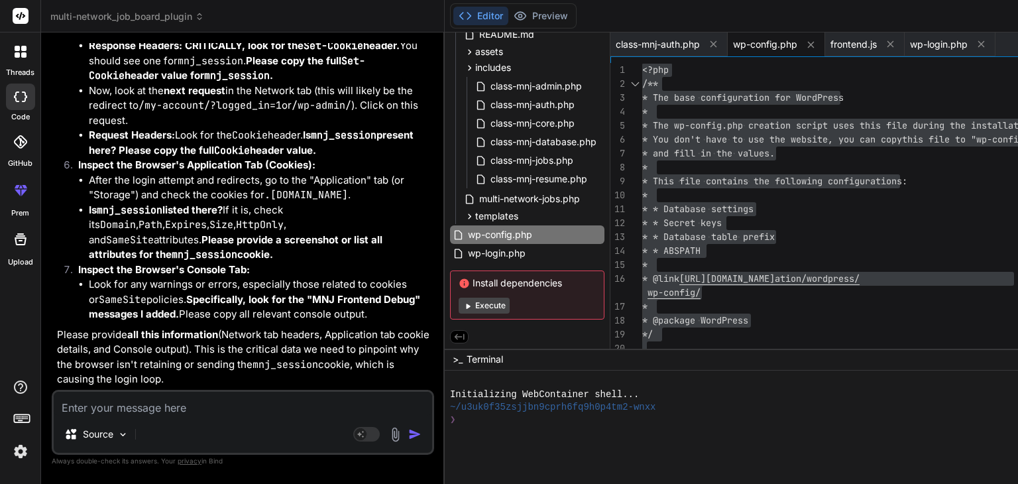
type textarea "c"
type textarea "x"
type textarea "co"
type textarea "x"
type textarea "coo"
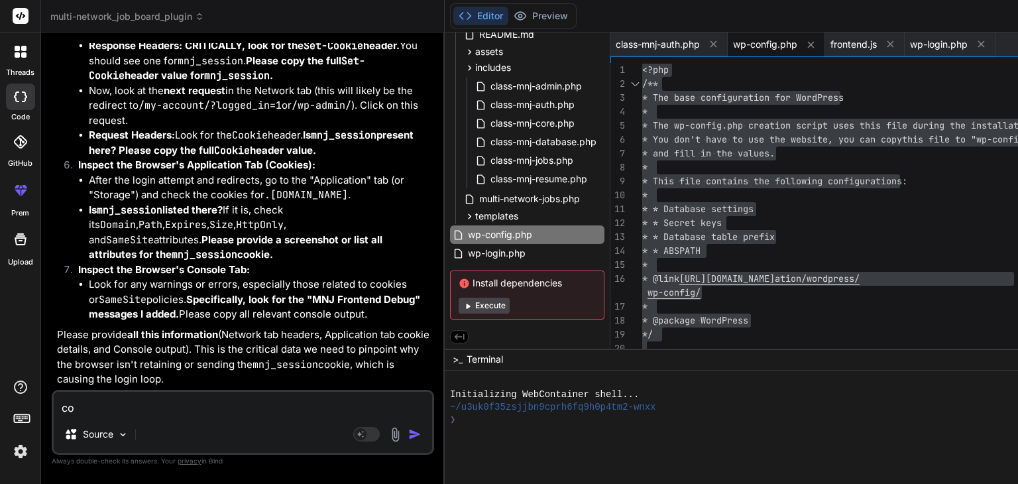
type textarea "x"
type textarea "cook"
type textarea "x"
type textarea "cooki"
type textarea "x"
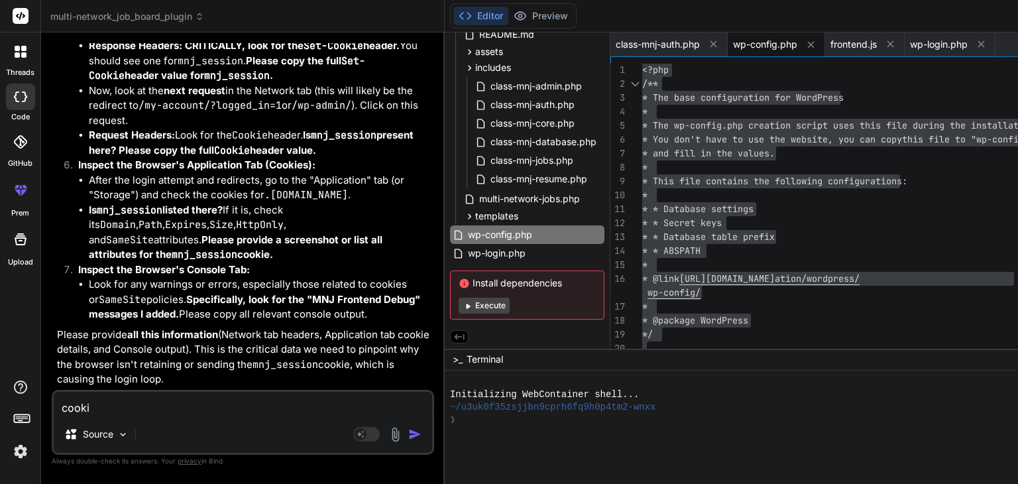
type textarea "cookie"
type textarea "x"
type textarea "cookies"
paste textarea "L_IPSUMDO_SITA consec .adipisci.eli.se / 4821-36-97D32:45:04.892E 12 Tempor INC…"
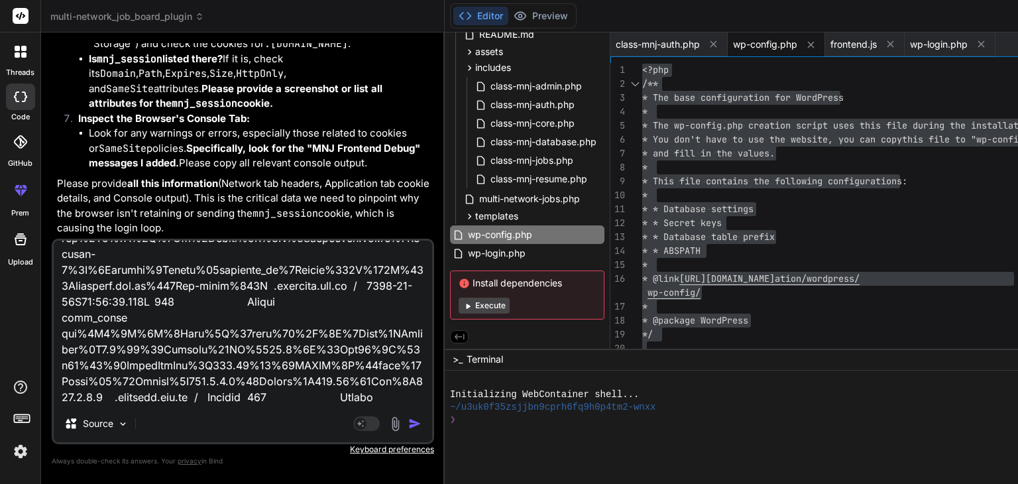
scroll to position [49118, 0]
click at [252, 369] on textarea at bounding box center [243, 323] width 378 height 164
drag, startPoint x: 252, startPoint y: 381, endPoint x: 58, endPoint y: 272, distance: 222.5
click at [58, 272] on textarea at bounding box center [243, 323] width 378 height 164
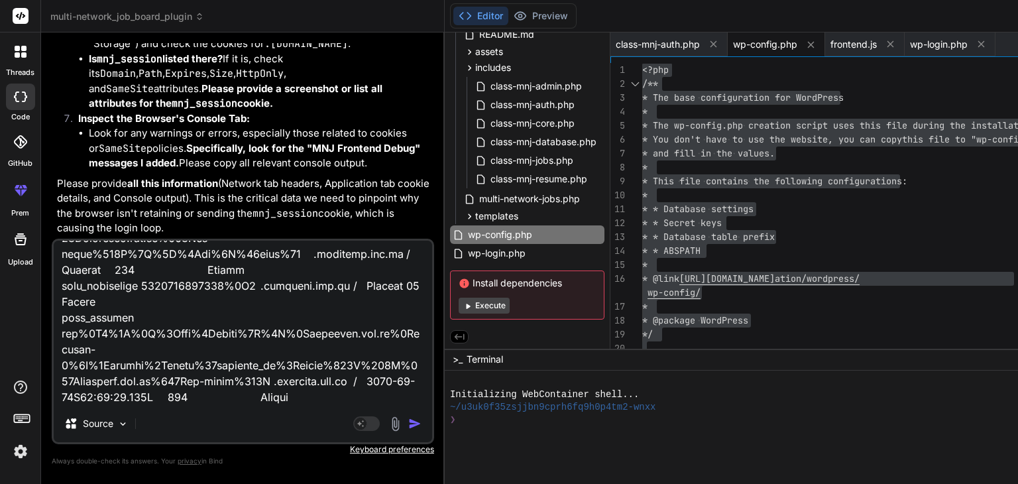
scroll to position [766, 0]
drag, startPoint x: 293, startPoint y: 369, endPoint x: 42, endPoint y: 260, distance: 273.0
click at [42, 260] on div "Bind AI Web Search Created with Pixso. Code Generator You Bind AI Thank you for…" at bounding box center [243, 257] width 404 height 451
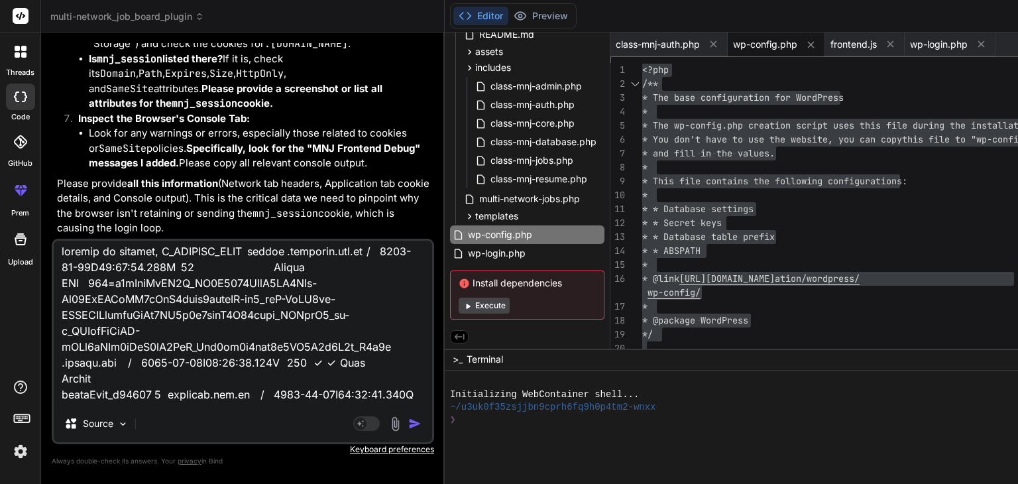
scroll to position [0, 0]
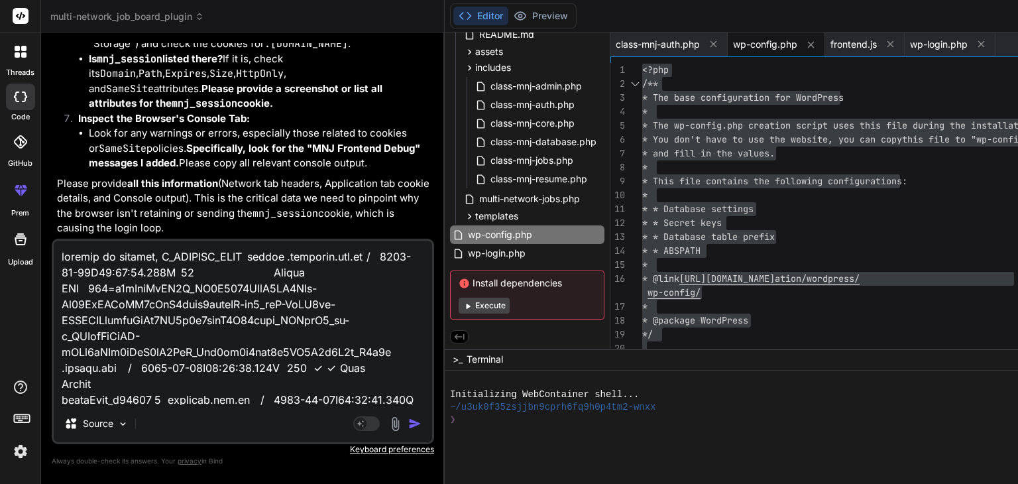
drag, startPoint x: 238, startPoint y: 369, endPoint x: 50, endPoint y: 241, distance: 227.5
click at [50, 241] on div "Bind AI Web Search Created with Pixso. Code Generator You Bind AI Thank you for…" at bounding box center [243, 257] width 404 height 451
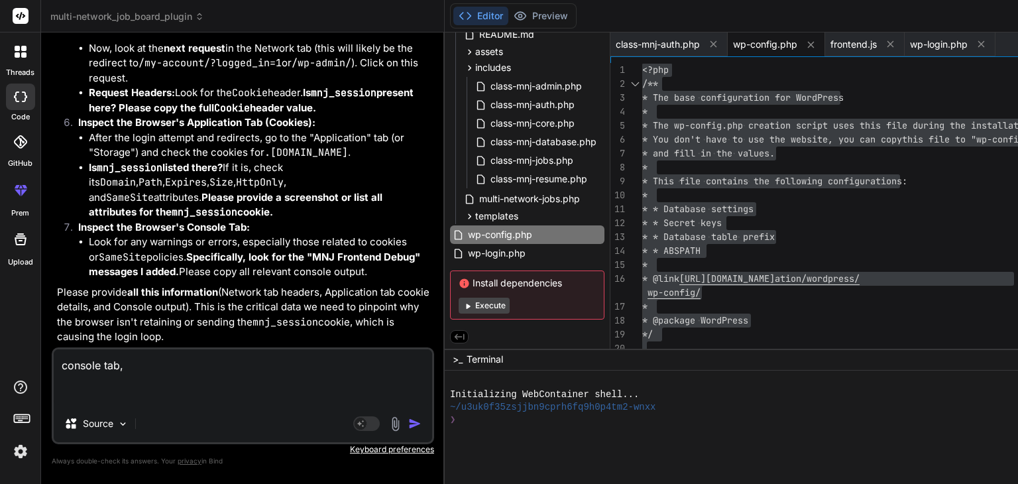
paste textarea "L_IPSUMDO_SITA consec .adipisci.eli.se / 4821-36-97D32:45:04.892E 12 Tempor INC…"
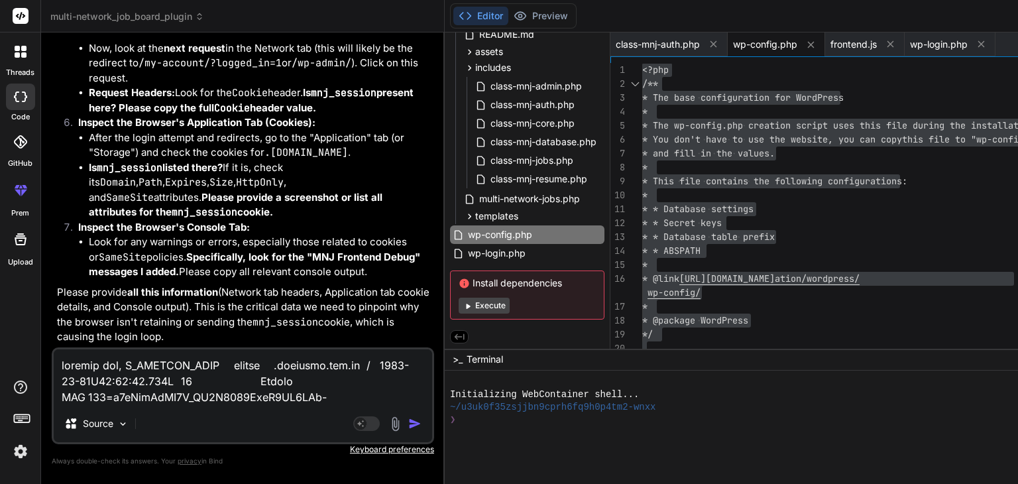
scroll to position [875, 0]
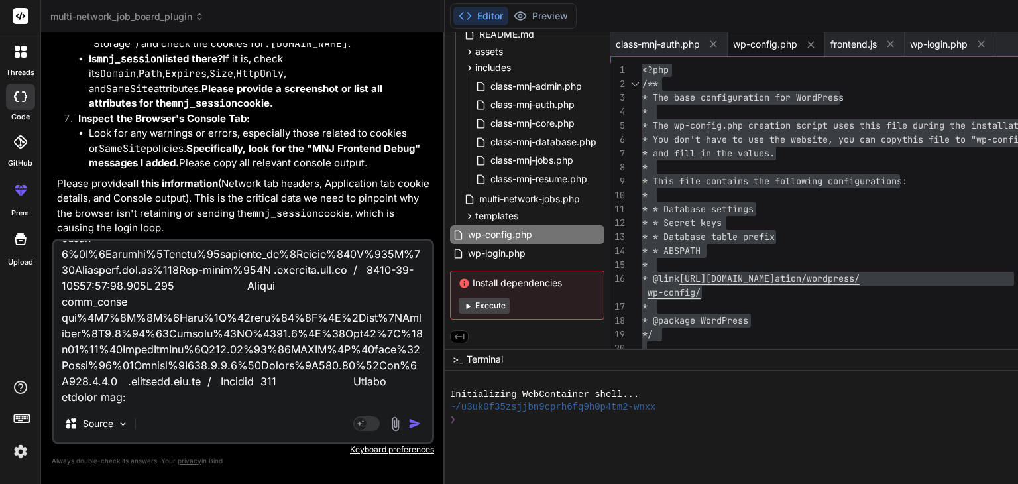
paste textarea "_LOREMIPSUM 40DOLorSITA6coNSE3aDIpiSCingelitseDdoeiUsmo14tE42iNCIDI_UT0LABoREET…"
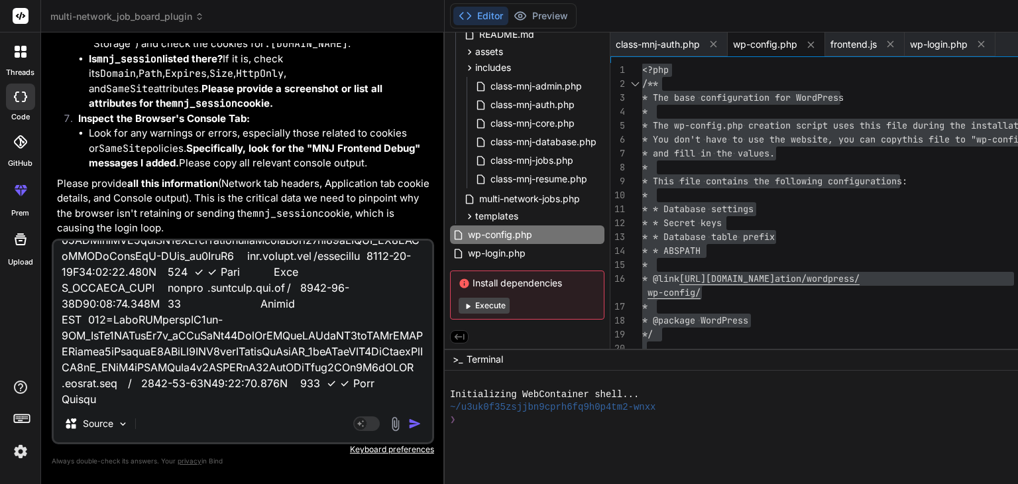
scroll to position [2132, 0]
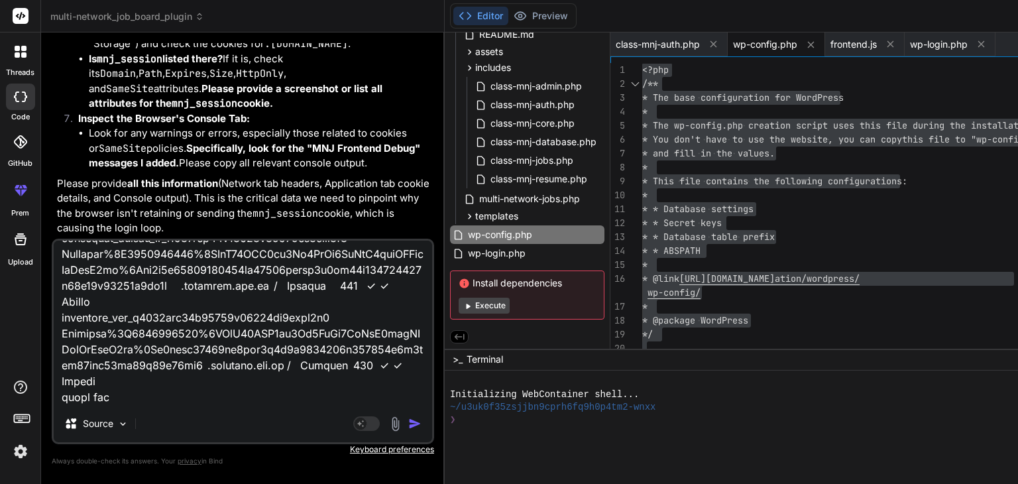
paste textarea "[[DATE] 15:32:27 UTC] MNJ Debug: wp_loaded fired. Current URL: /wp-admin/admin-…"
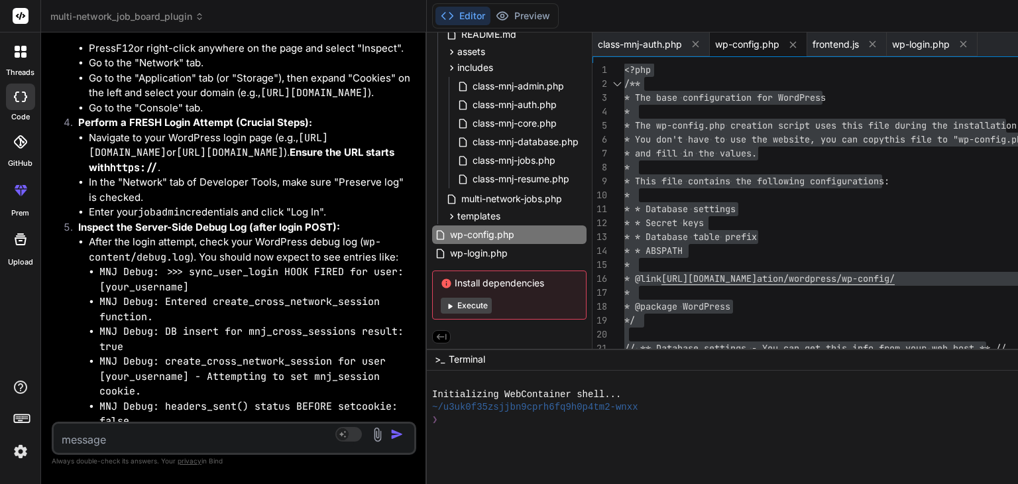
scroll to position [40523, 0]
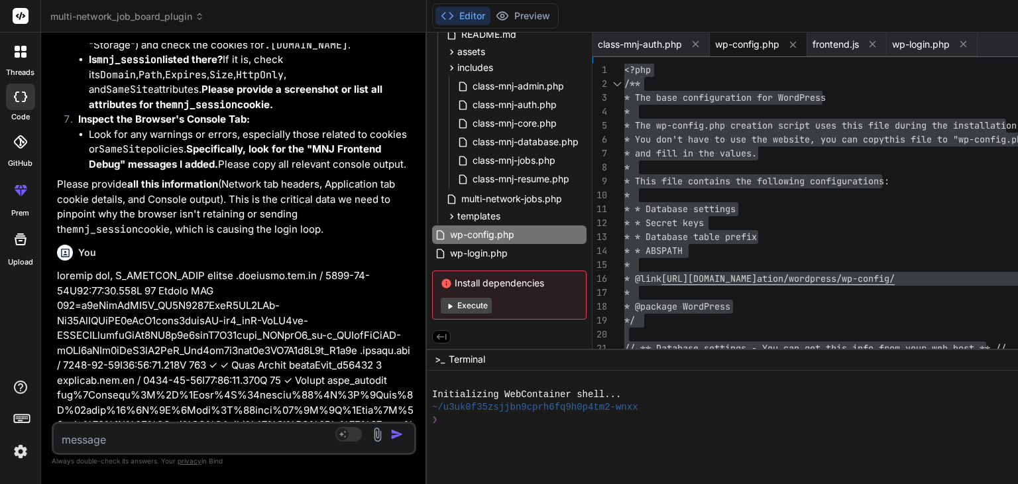
drag, startPoint x: 682, startPoint y: 192, endPoint x: 138, endPoint y: 182, distance: 543.4
click at [138, 182] on div "Bind AI Web Search Created with Pixso. Code Generator You Bind AI Thank you for…" at bounding box center [234, 257] width 386 height 451
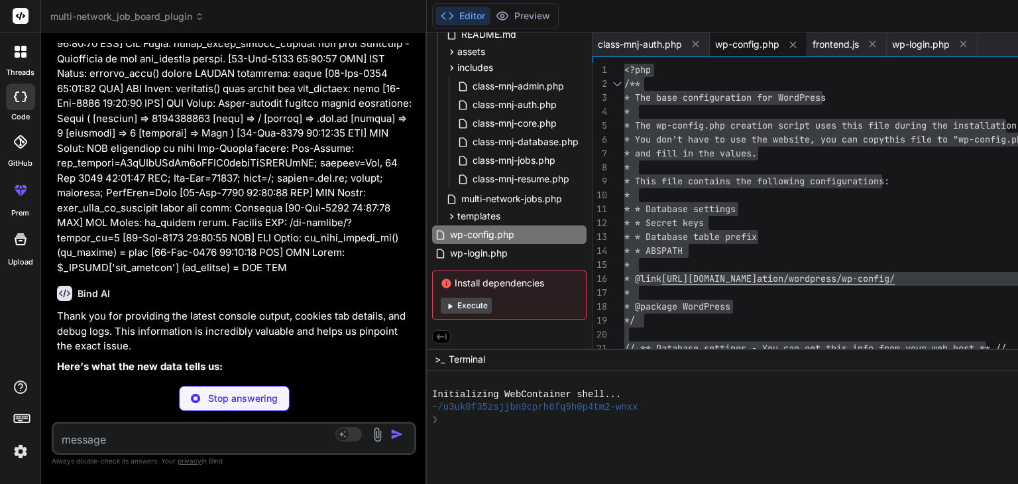
scroll to position [47881, 0]
